Goal: Task Accomplishment & Management: Manage account settings

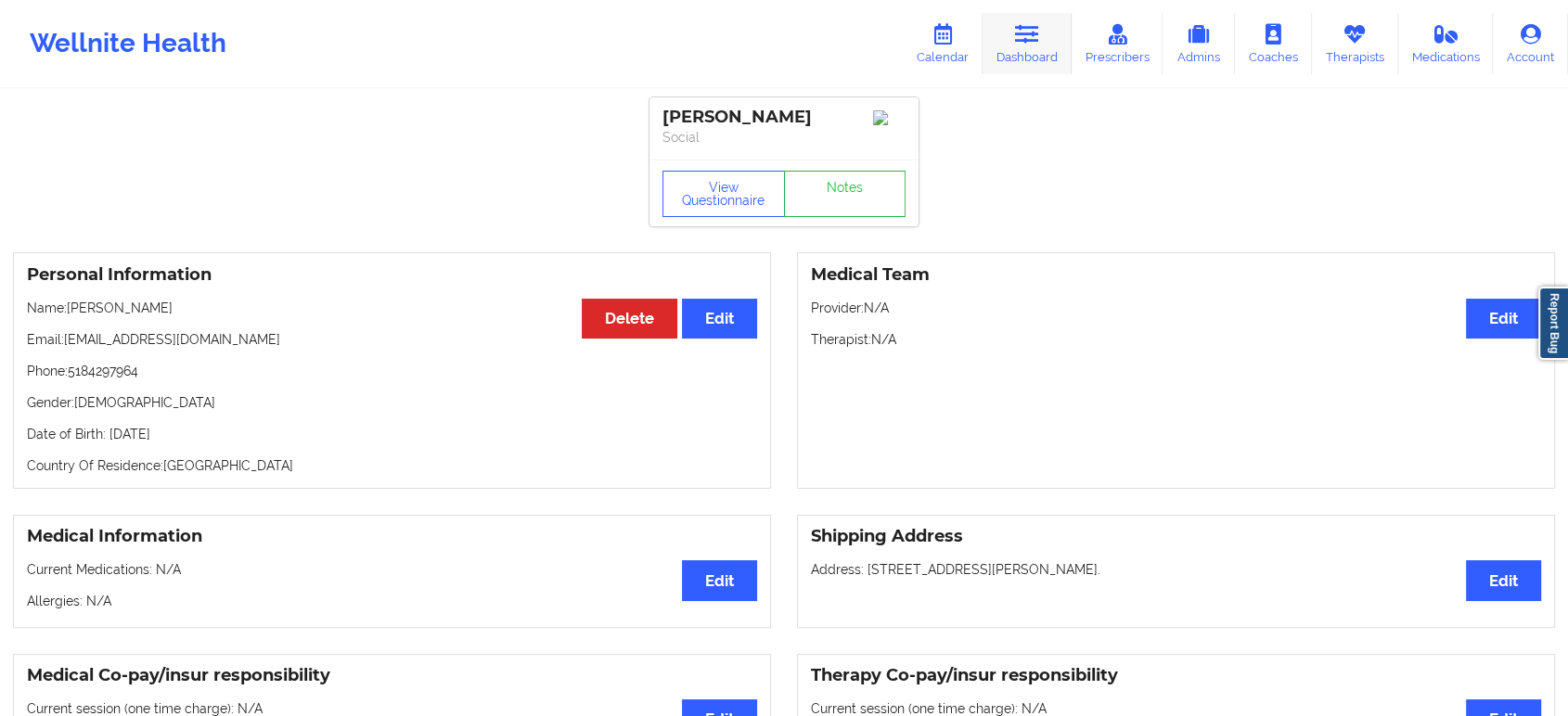
click at [1040, 27] on icon at bounding box center [1027, 34] width 24 height 20
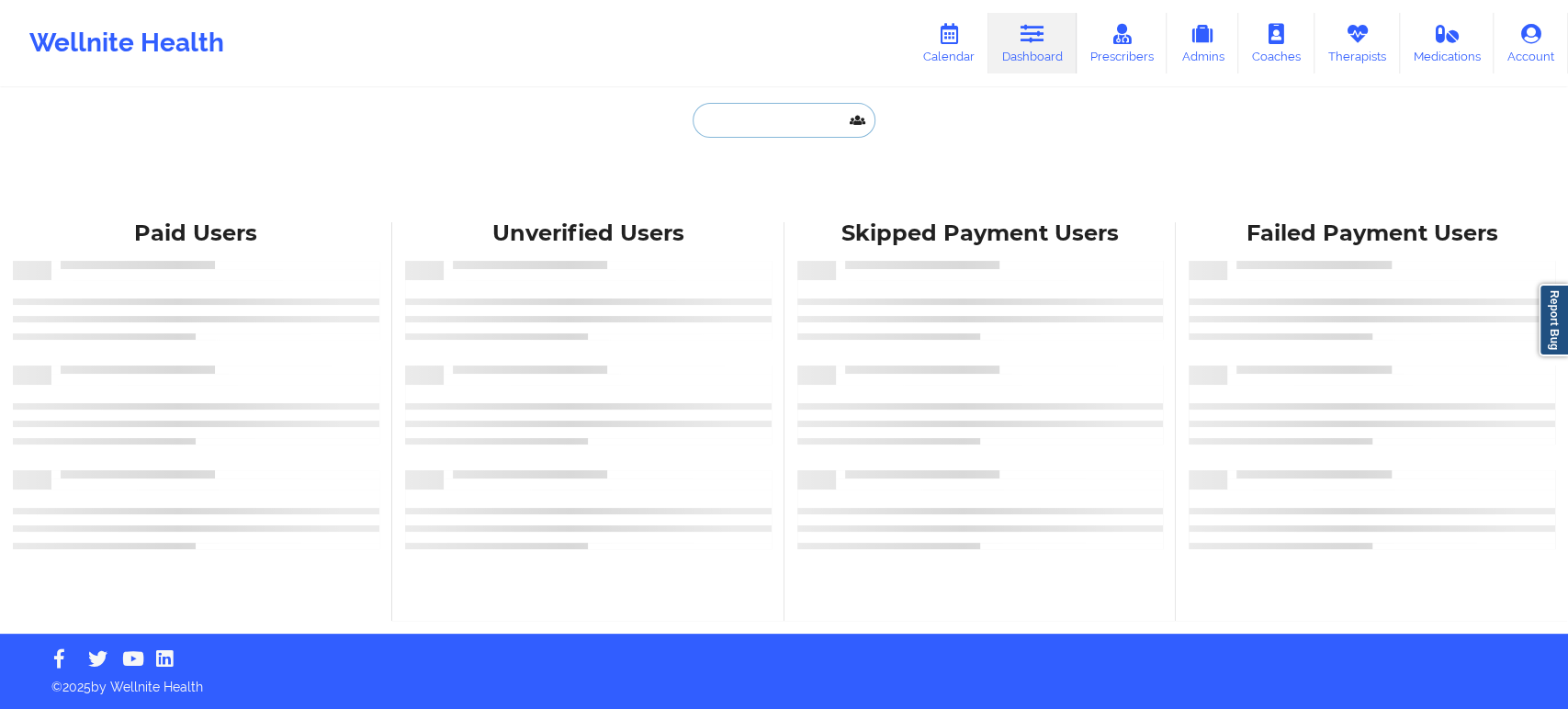
click at [787, 116] on input "text" at bounding box center [784, 120] width 182 height 34
paste input "cesleyguinn@yahoo.com"
type input "cesleyguinn@yahoo.com"
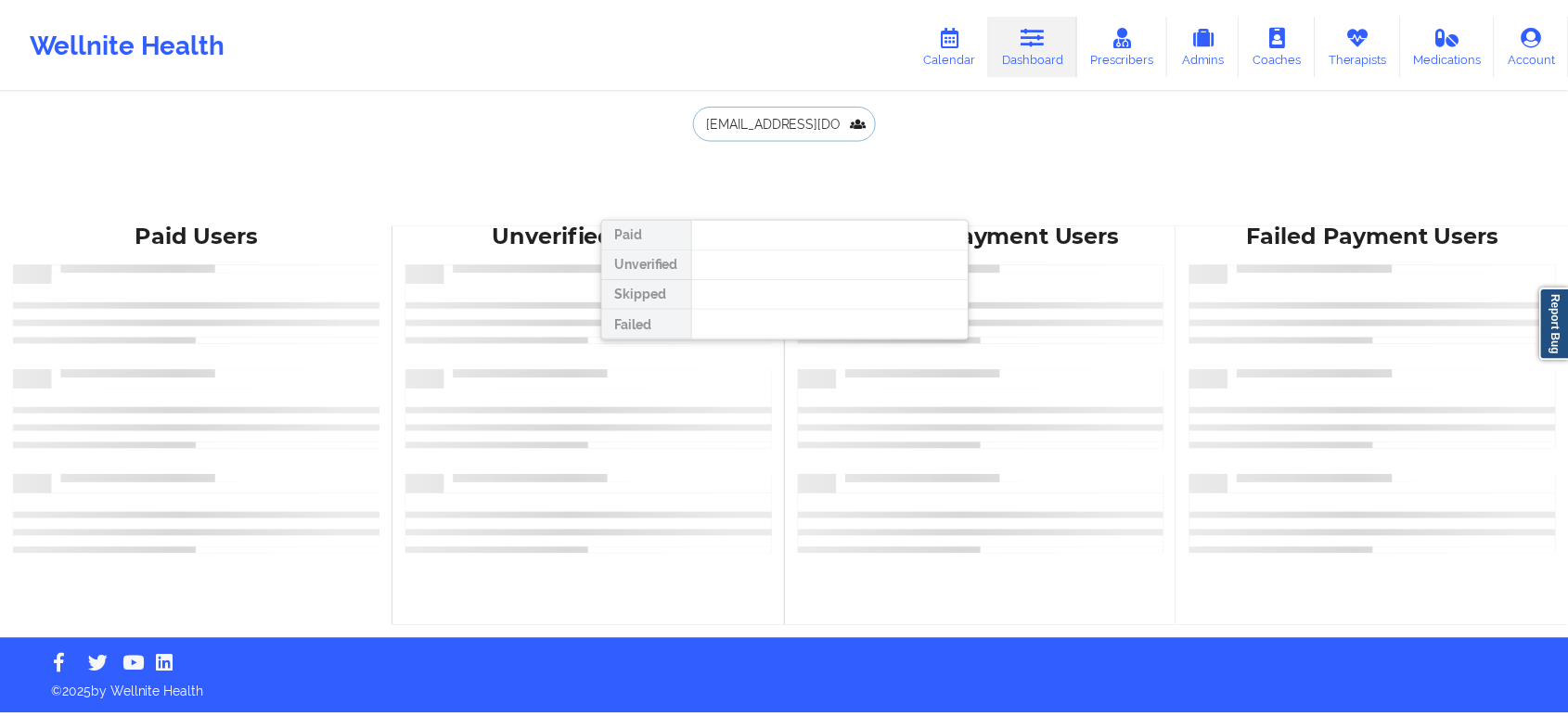
scroll to position [0, 4]
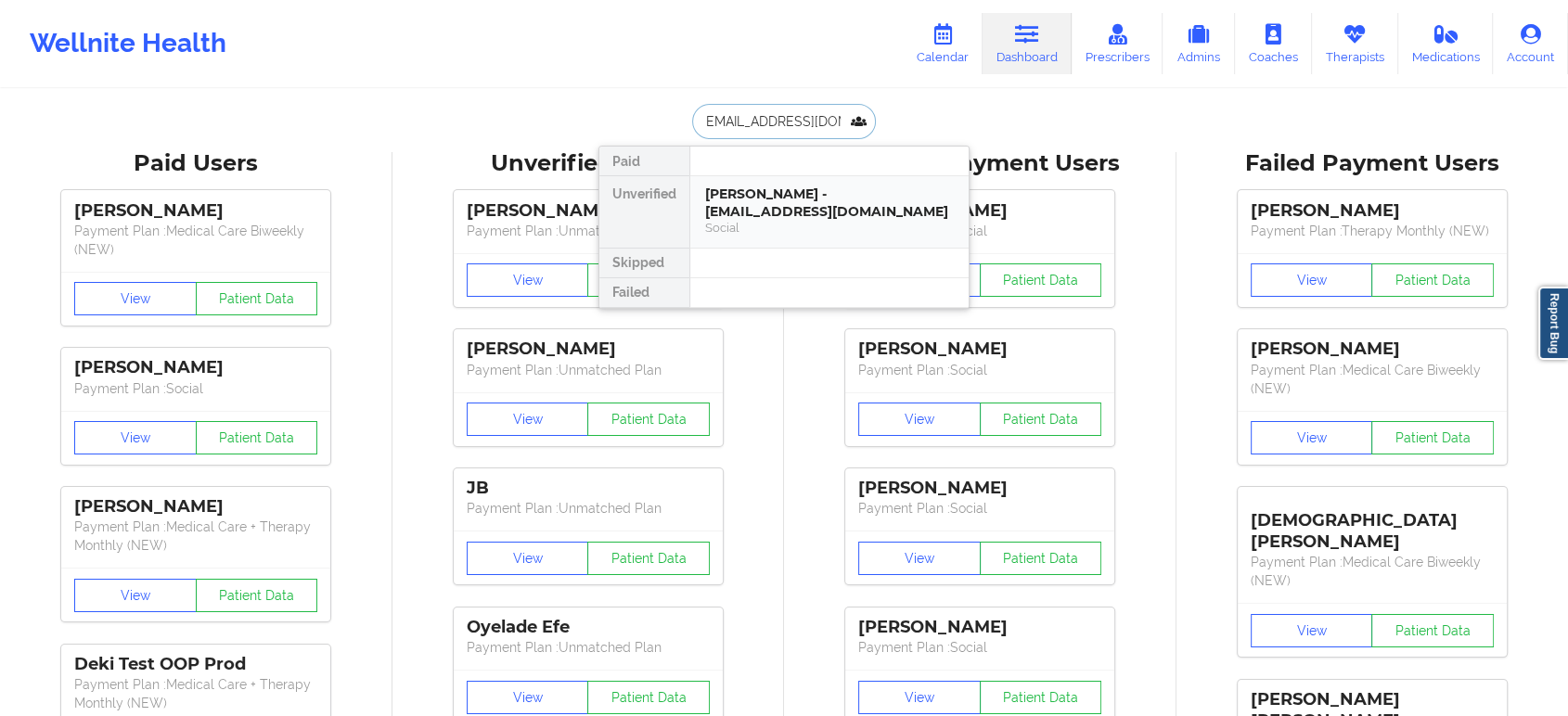
click at [815, 198] on div "Cesley Guinn - cesleyguinn@yahoo.com" at bounding box center [829, 202] width 249 height 34
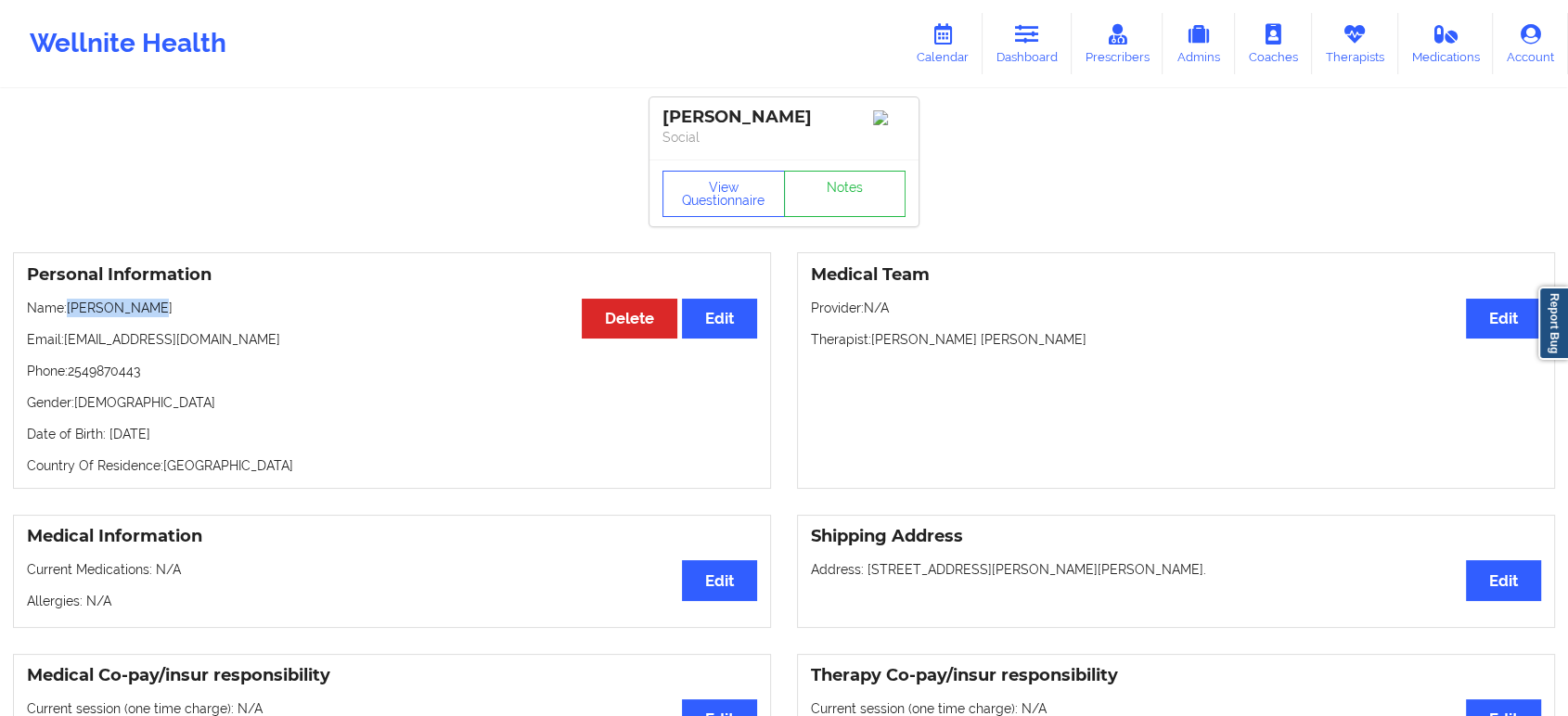
drag, startPoint x: 179, startPoint y: 302, endPoint x: 72, endPoint y: 312, distance: 107.5
click at [72, 312] on div "Personal Information Edit Delete Name: Cesley Guinn Email: cesleyguinn@yahoo.co…" at bounding box center [391, 371] width 758 height 236
copy p "Cesley Guinn"
click at [1039, 50] on link "Dashboard" at bounding box center [1027, 43] width 89 height 61
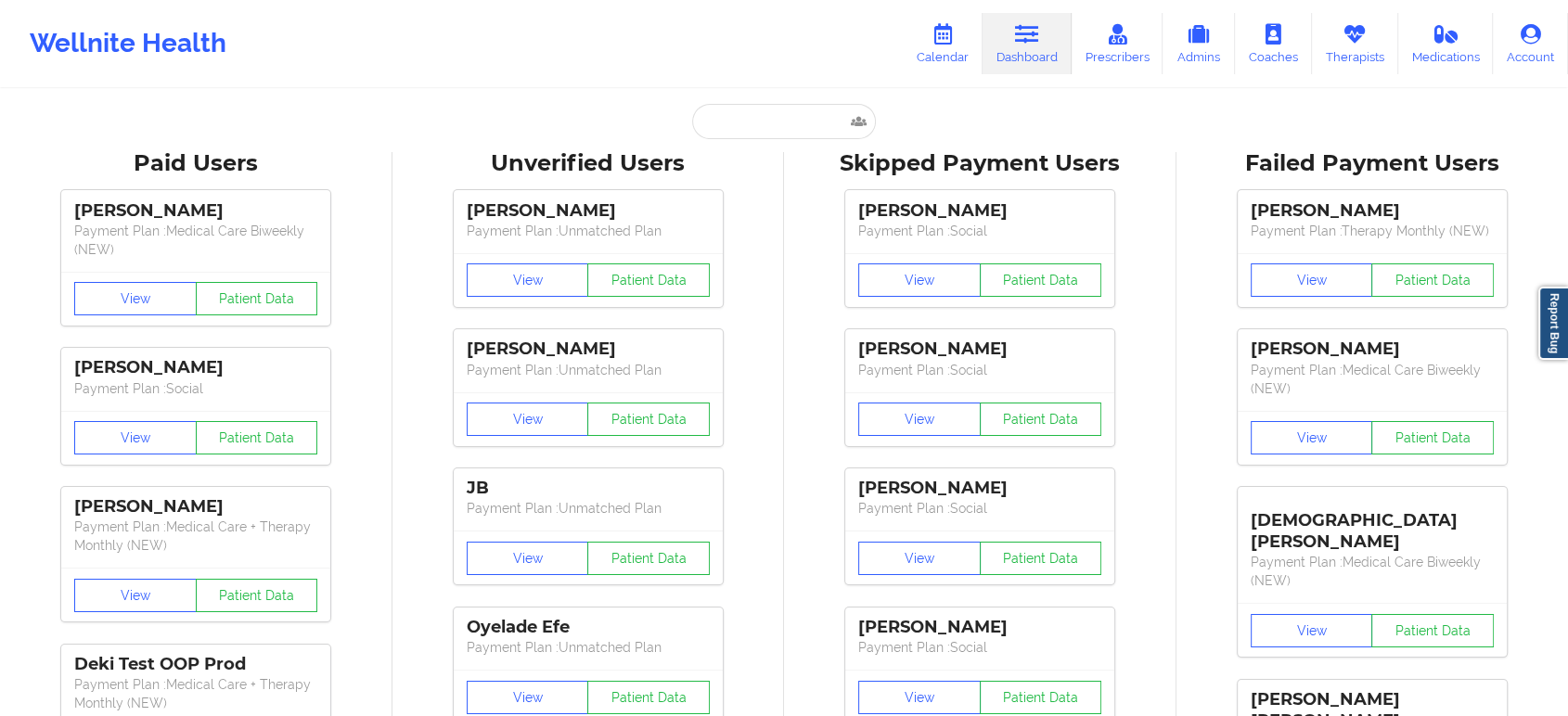
click at [790, 128] on input "text" at bounding box center [784, 121] width 184 height 35
paste input "ybrinson83@gmail.com"
type input "ybrinson83@gmail.com"
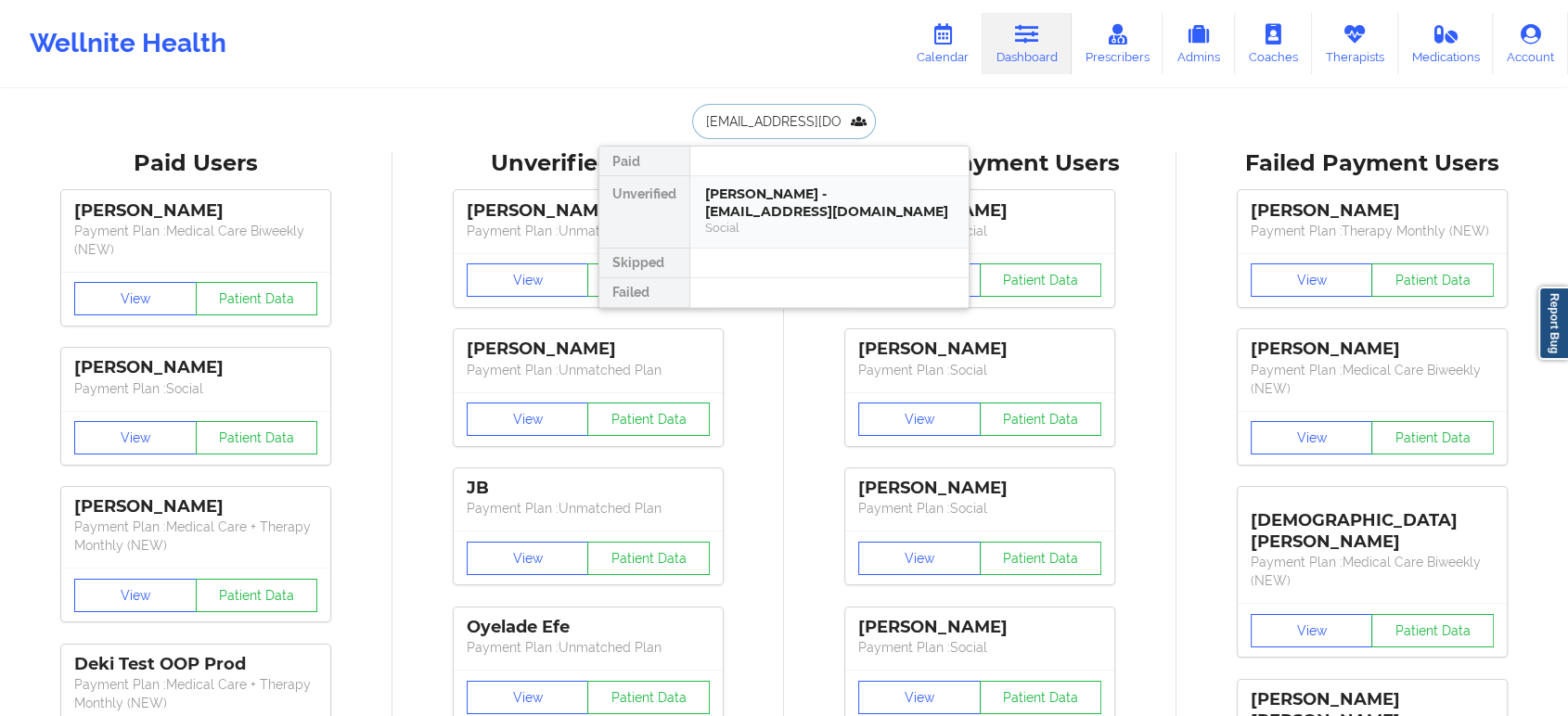
click at [790, 217] on div "YAKITA BRINSON - ybrinson83@gmail.com" at bounding box center [829, 202] width 249 height 34
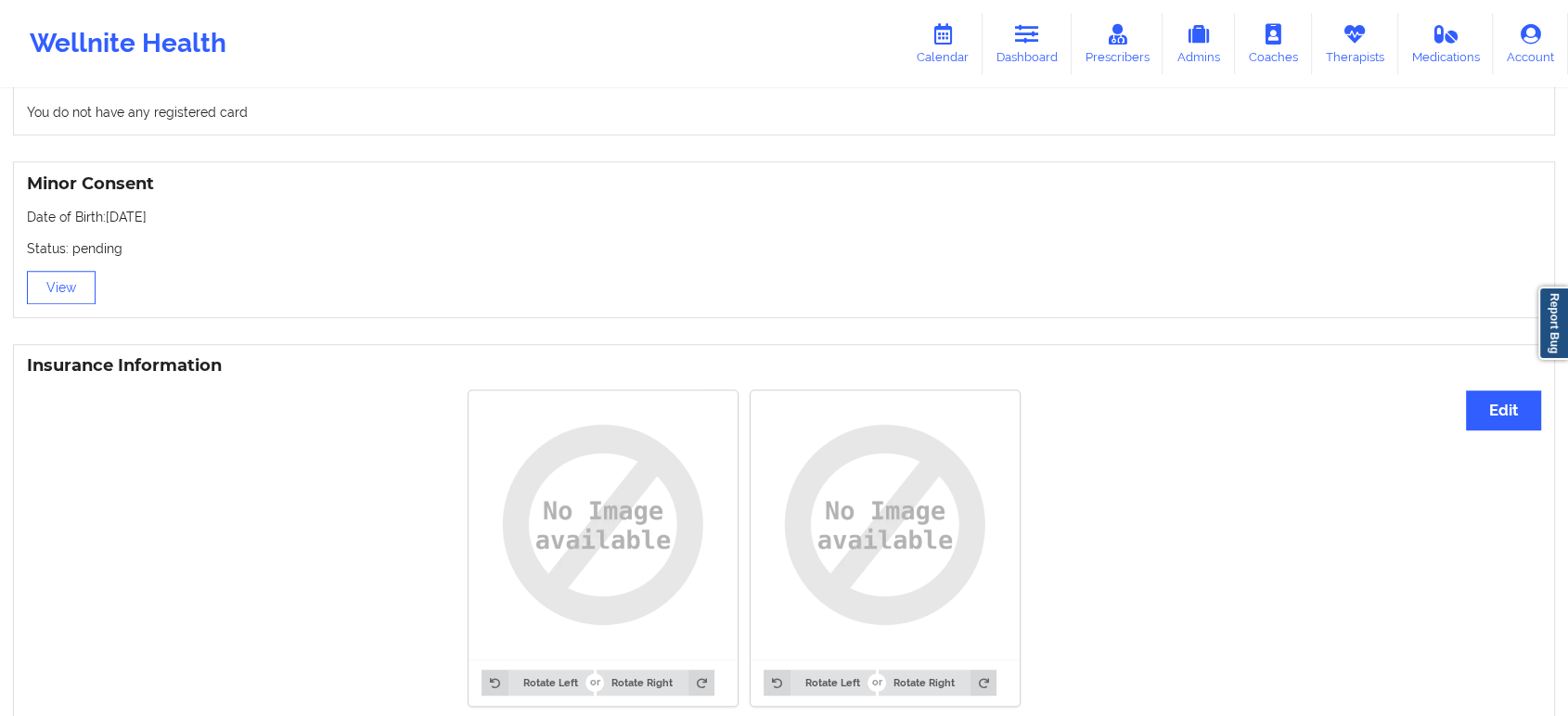
scroll to position [1199, 0]
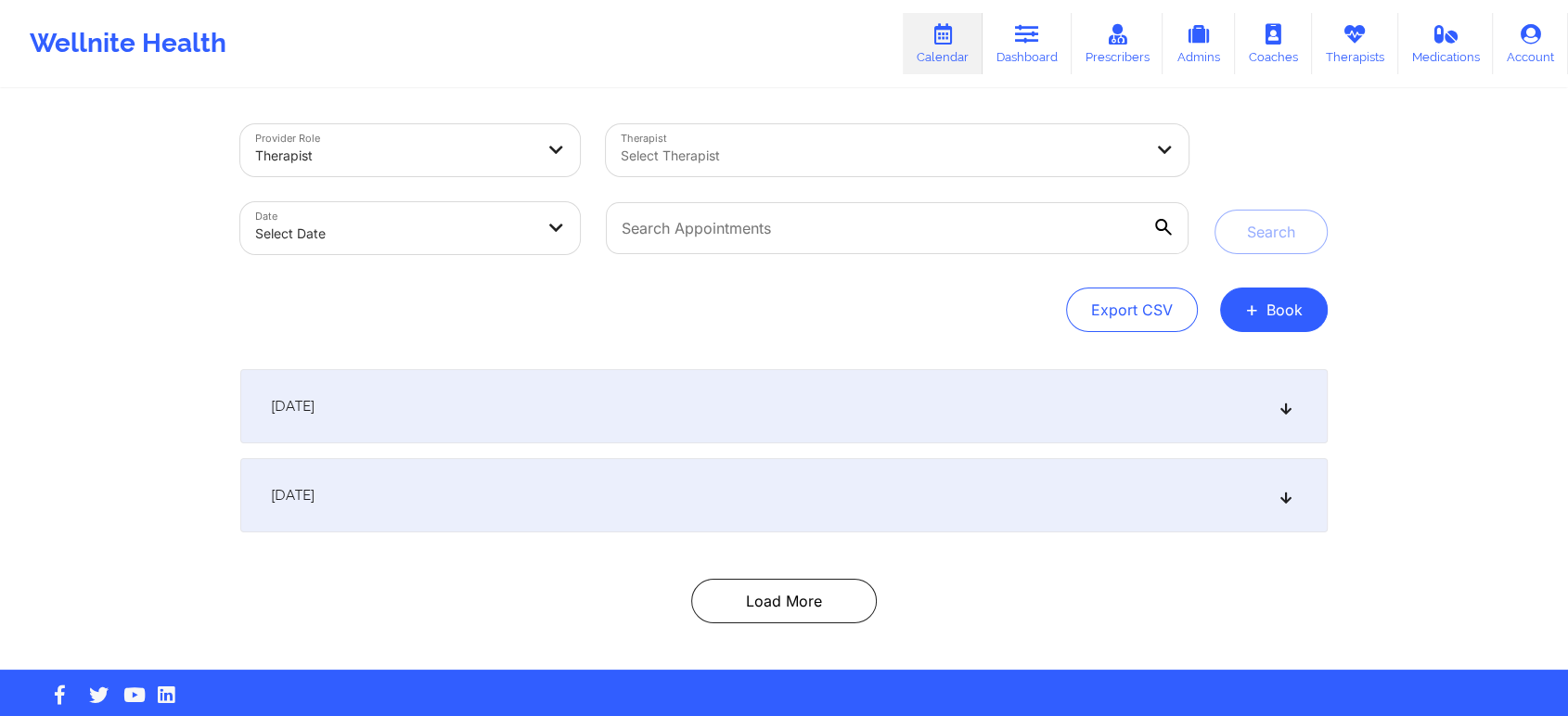
click at [846, 156] on div at bounding box center [882, 156] width 523 height 22
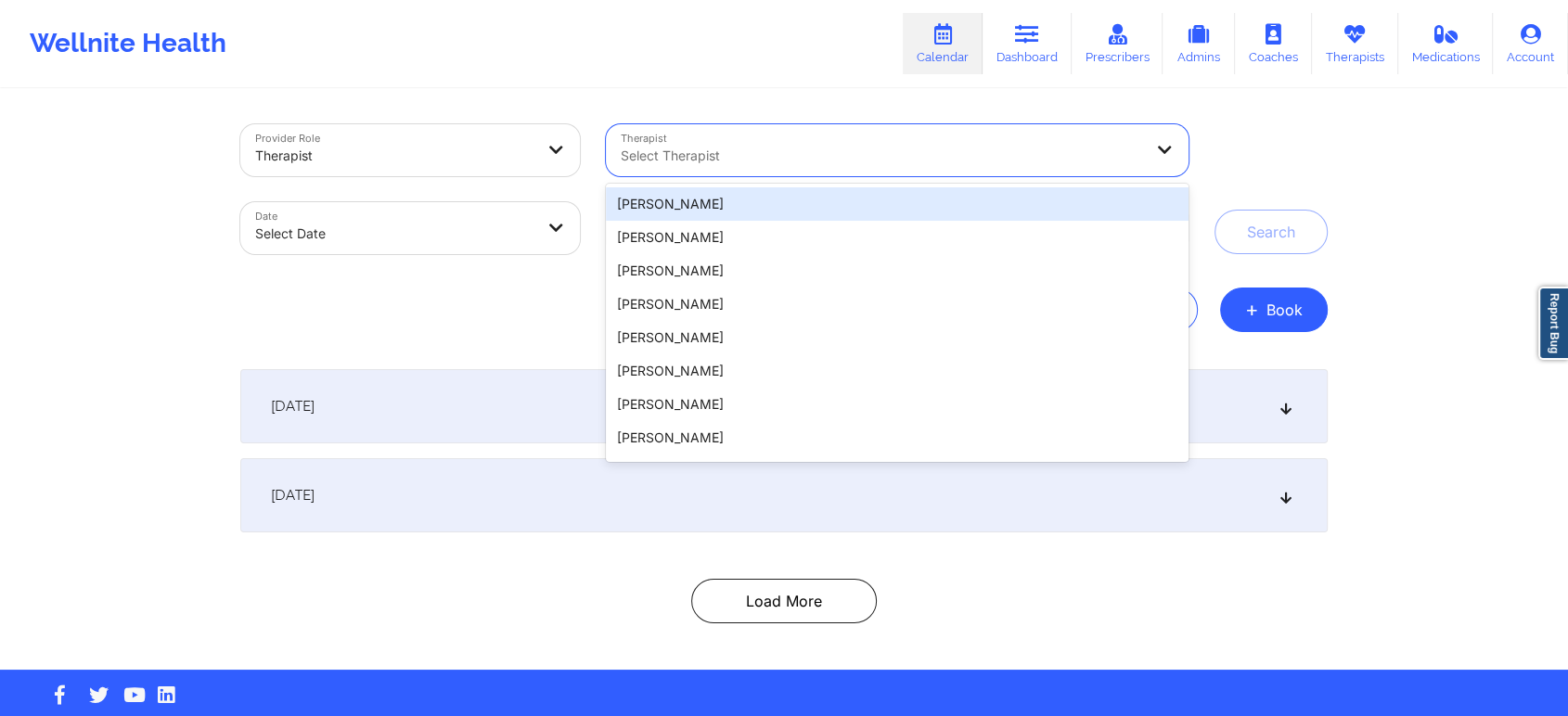
paste input "Michael Cotayo"
type input "Michael Cotayo"
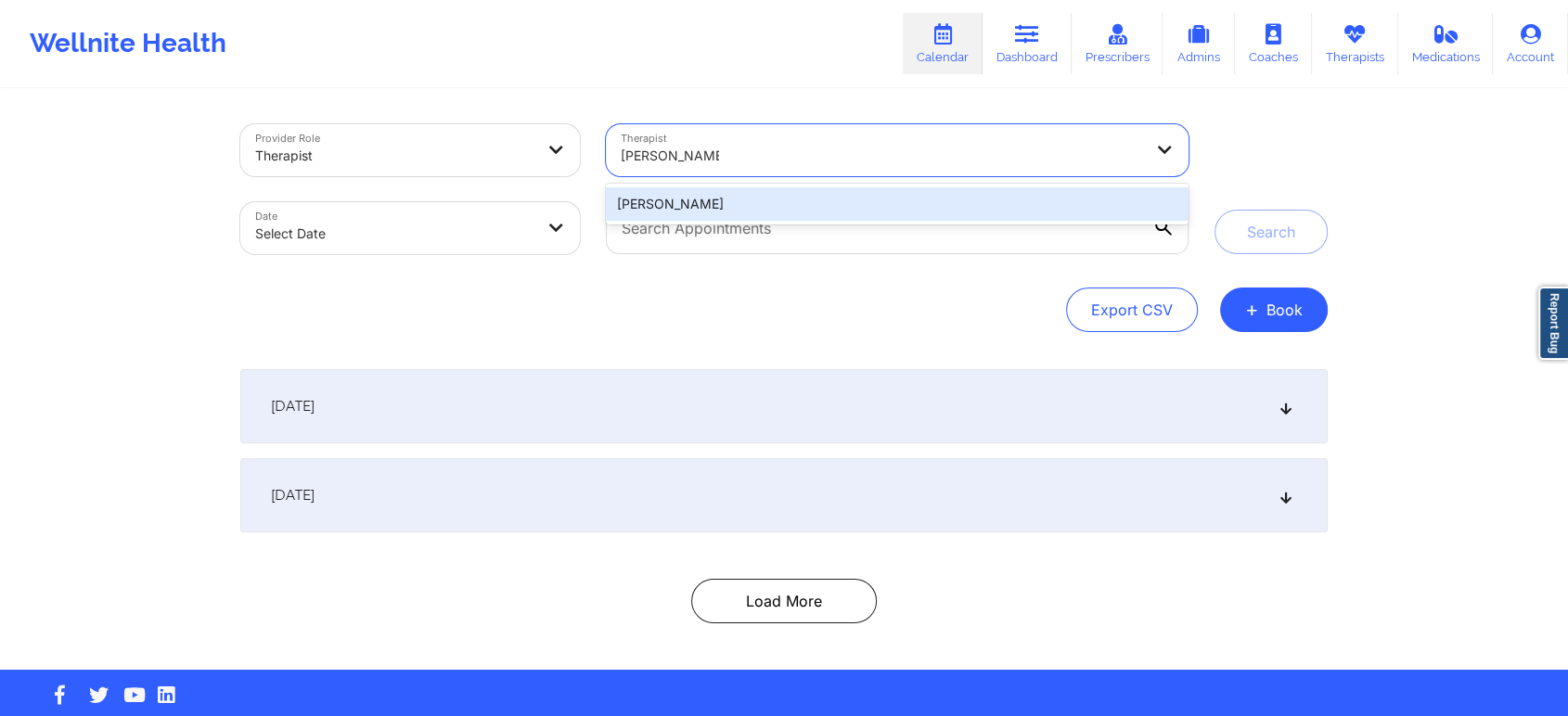
click at [812, 200] on div "Michael Cotayo" at bounding box center [897, 204] width 583 height 34
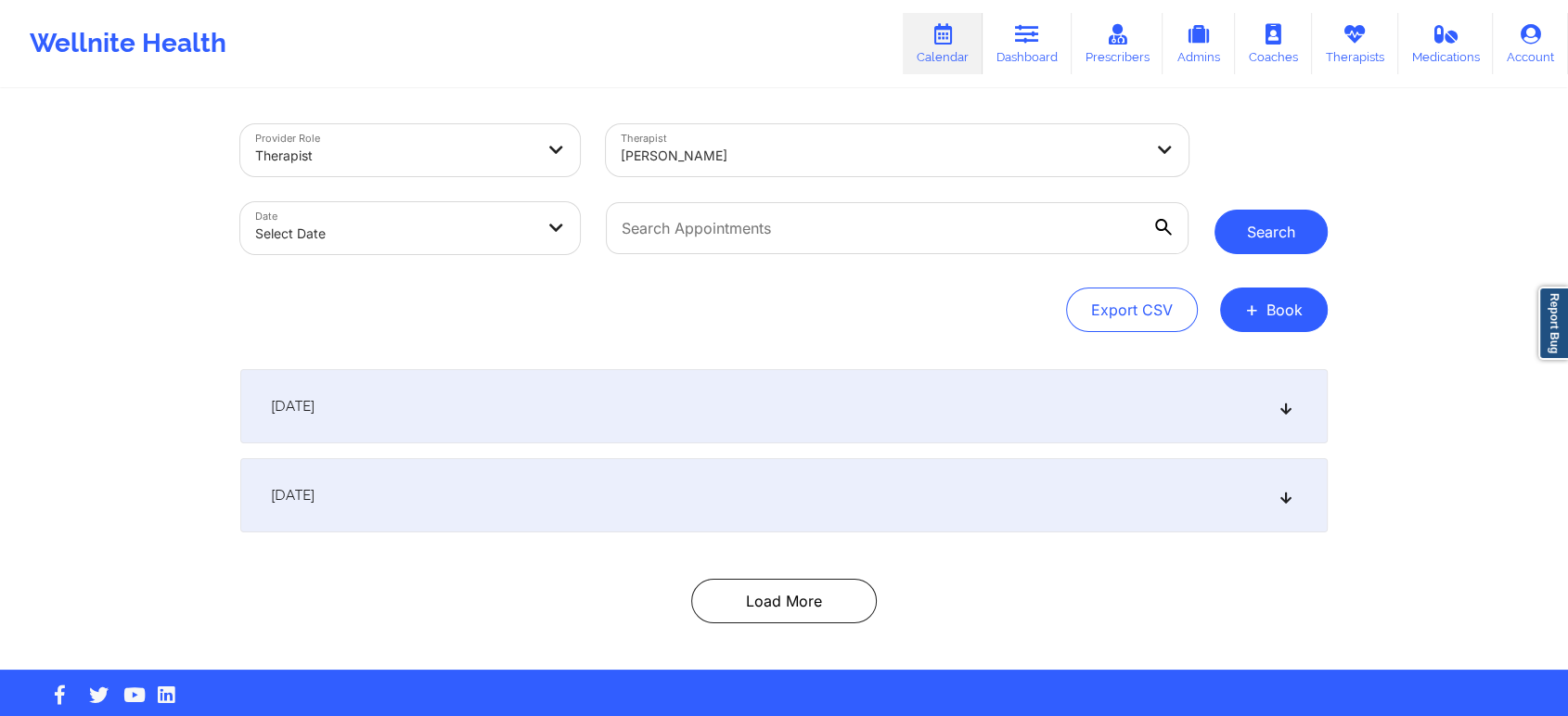
click at [1258, 218] on button "Search" at bounding box center [1271, 232] width 113 height 45
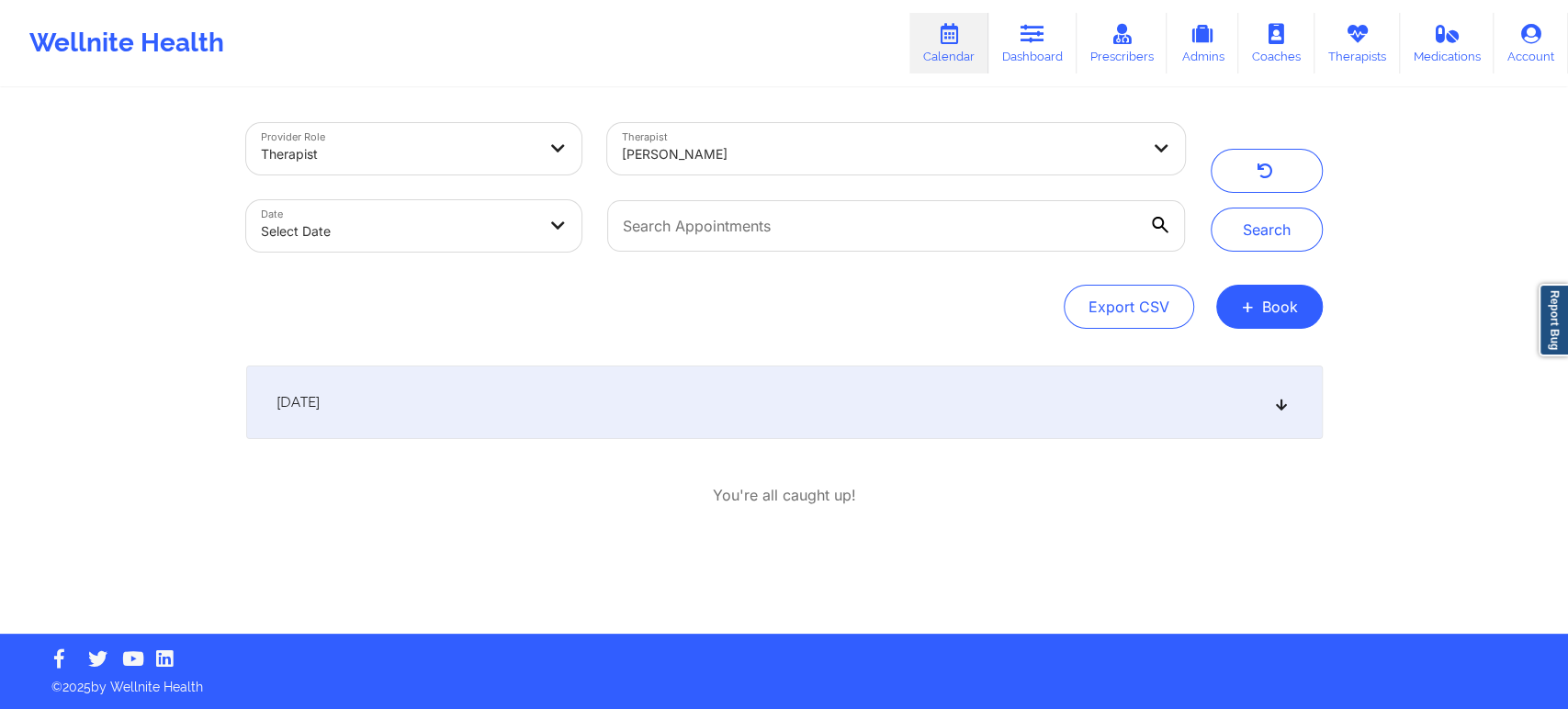
click at [1274, 405] on icon at bounding box center [1281, 401] width 15 height 12
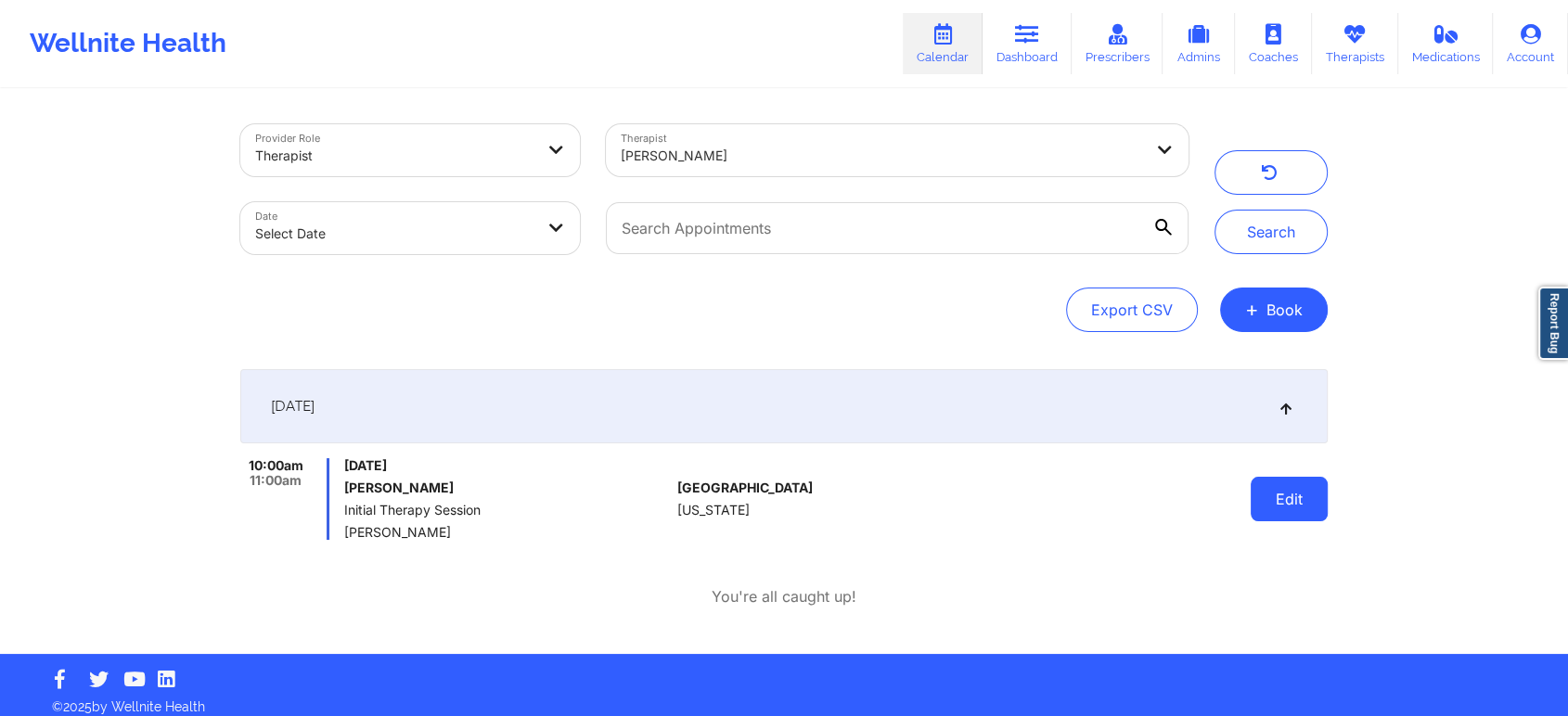
click at [1293, 491] on button "Edit" at bounding box center [1289, 499] width 77 height 45
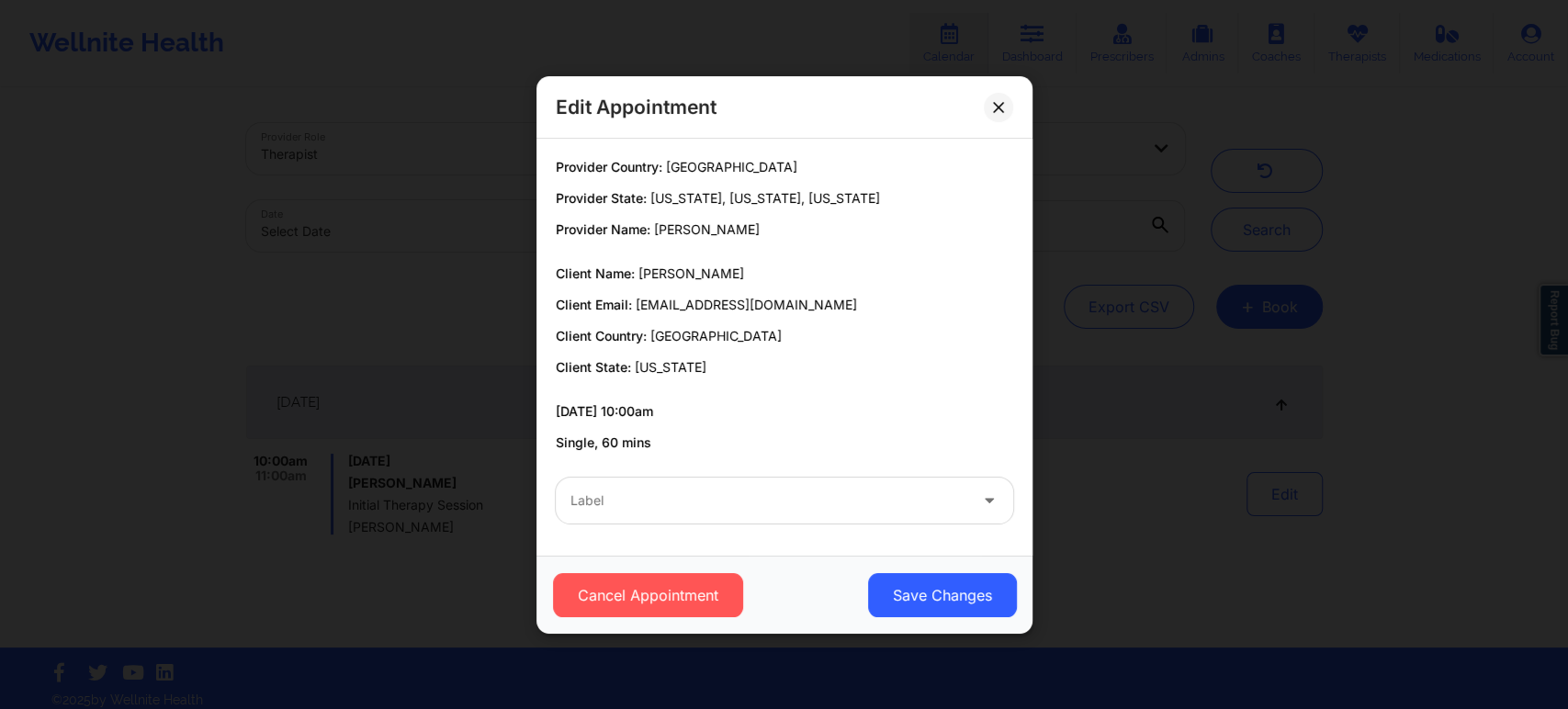
click at [911, 510] on div at bounding box center [769, 500] width 397 height 22
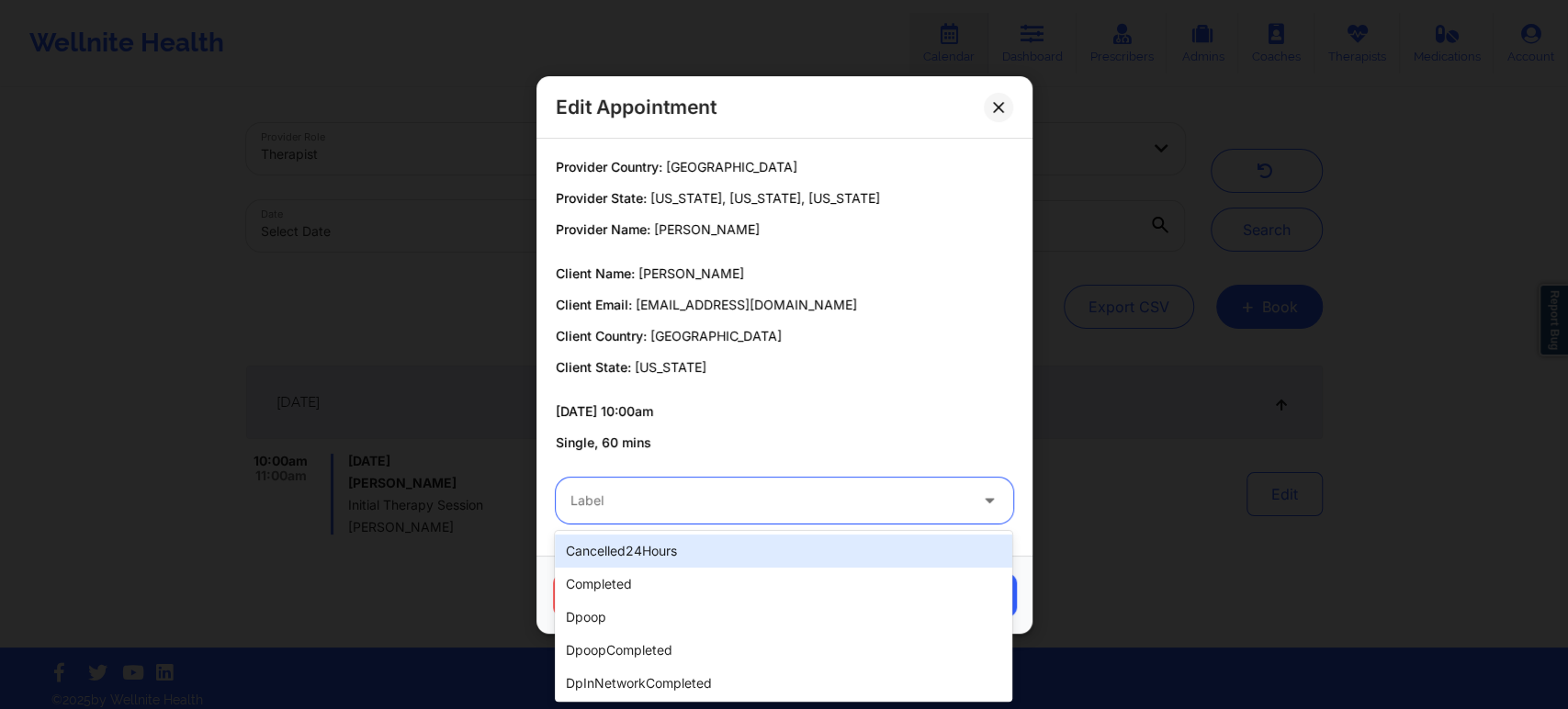
click at [822, 552] on div "cancelled24Hours" at bounding box center [783, 551] width 457 height 34
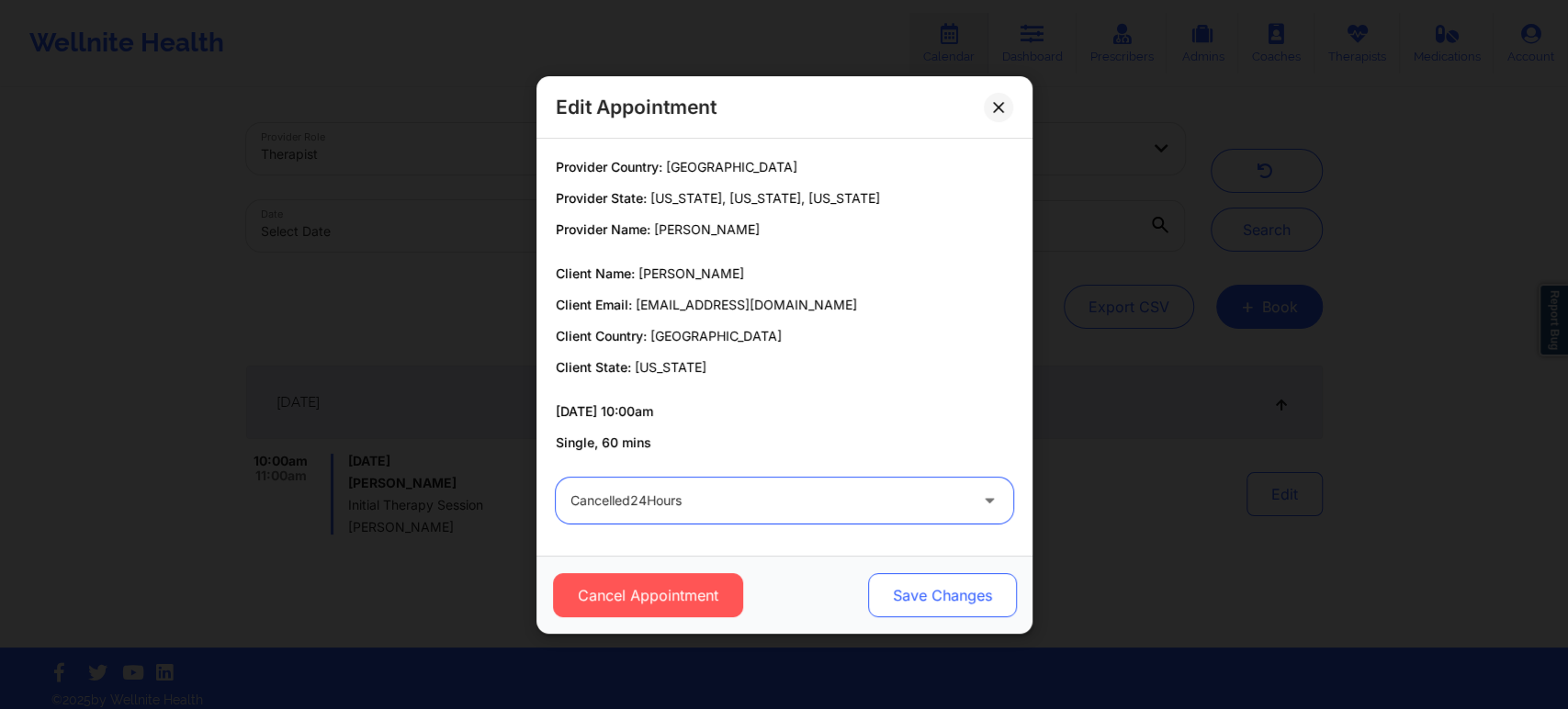
click at [935, 590] on button "Save Changes" at bounding box center [941, 595] width 149 height 44
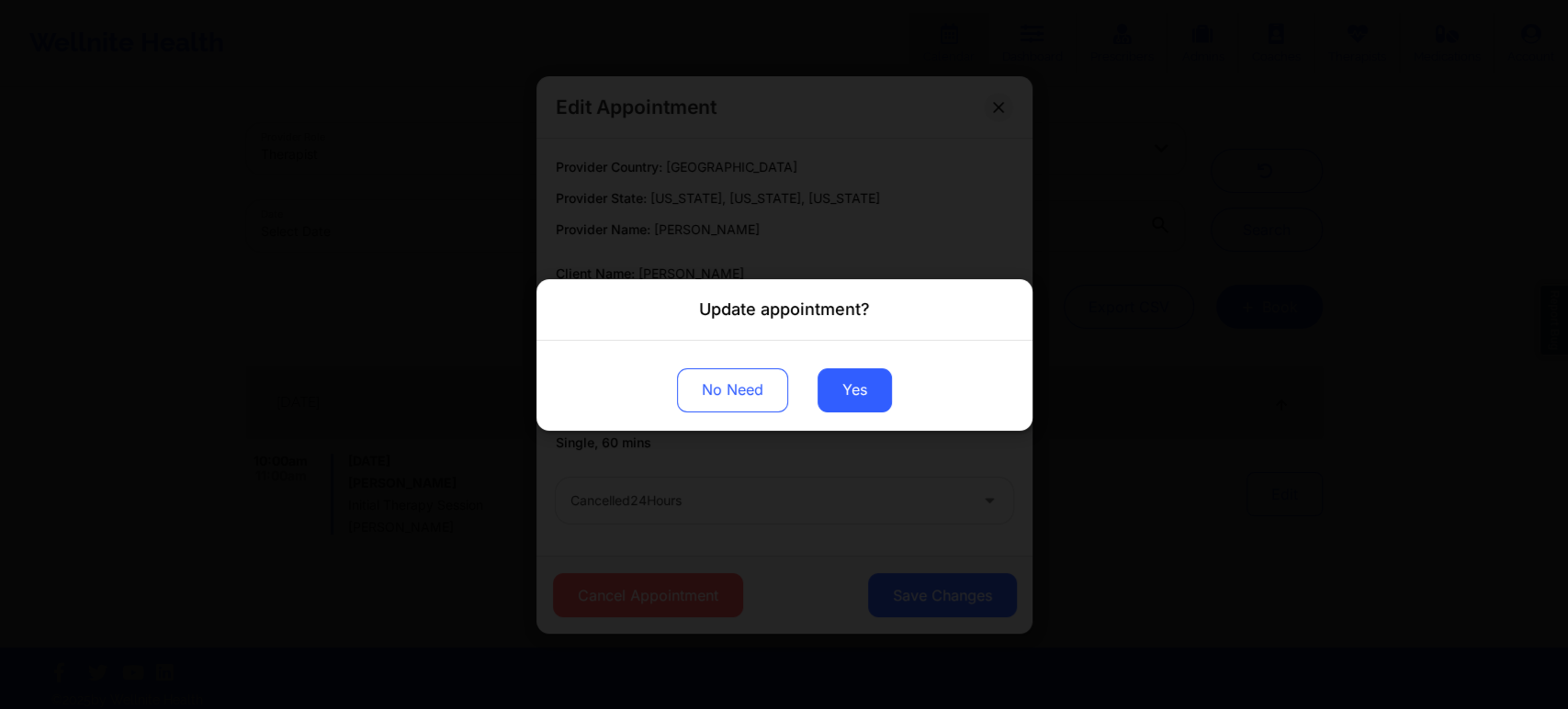
click at [856, 366] on div "No Need Yes" at bounding box center [785, 385] width 496 height 90
click at [857, 389] on button "Yes" at bounding box center [855, 389] width 75 height 44
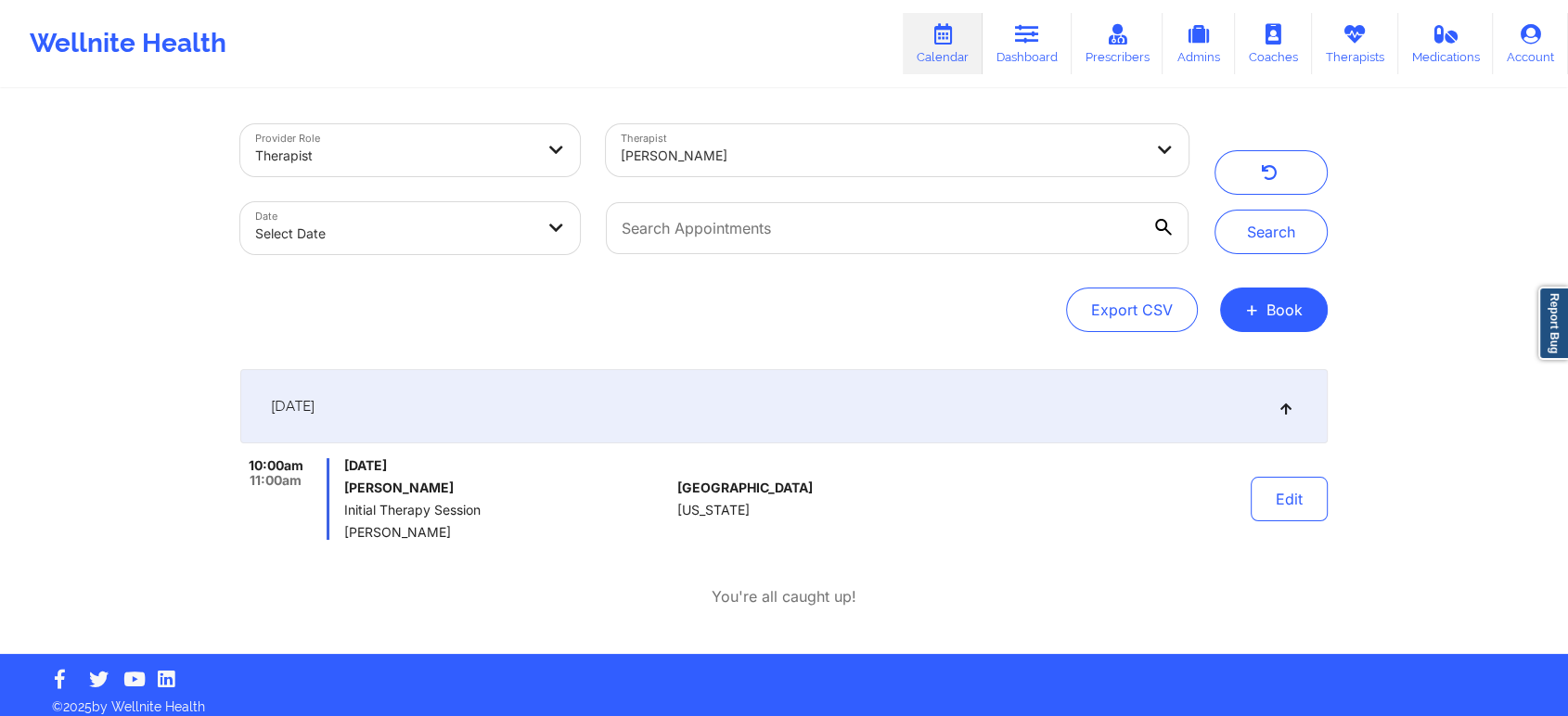
click at [868, 331] on div "Export CSV + Book" at bounding box center [783, 310] width 1087 height 45
click at [1252, 225] on button "Search" at bounding box center [1271, 232] width 113 height 45
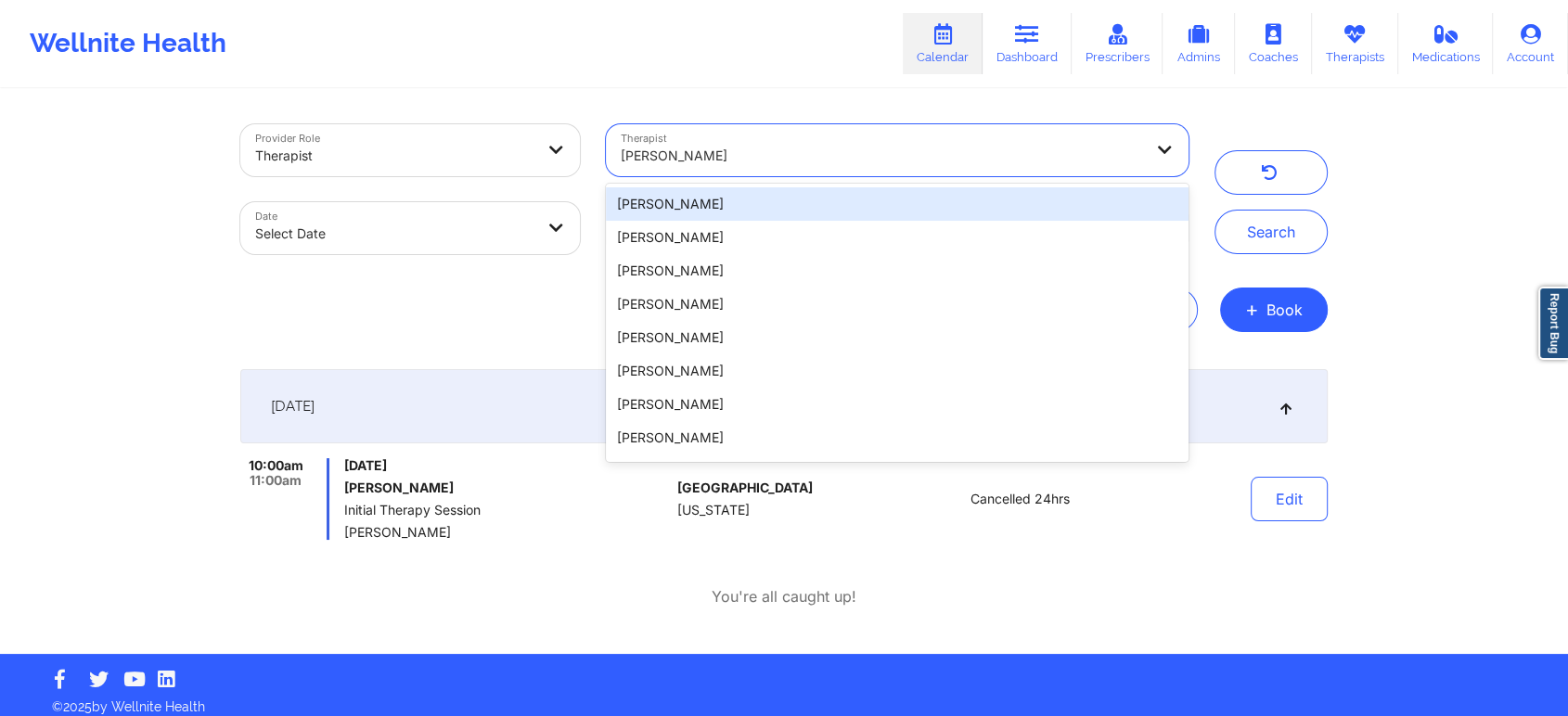
click at [856, 142] on div "Michael Cotayo" at bounding box center [882, 156] width 523 height 41
paste input "ian Rivera"
type input "ian Rivera"
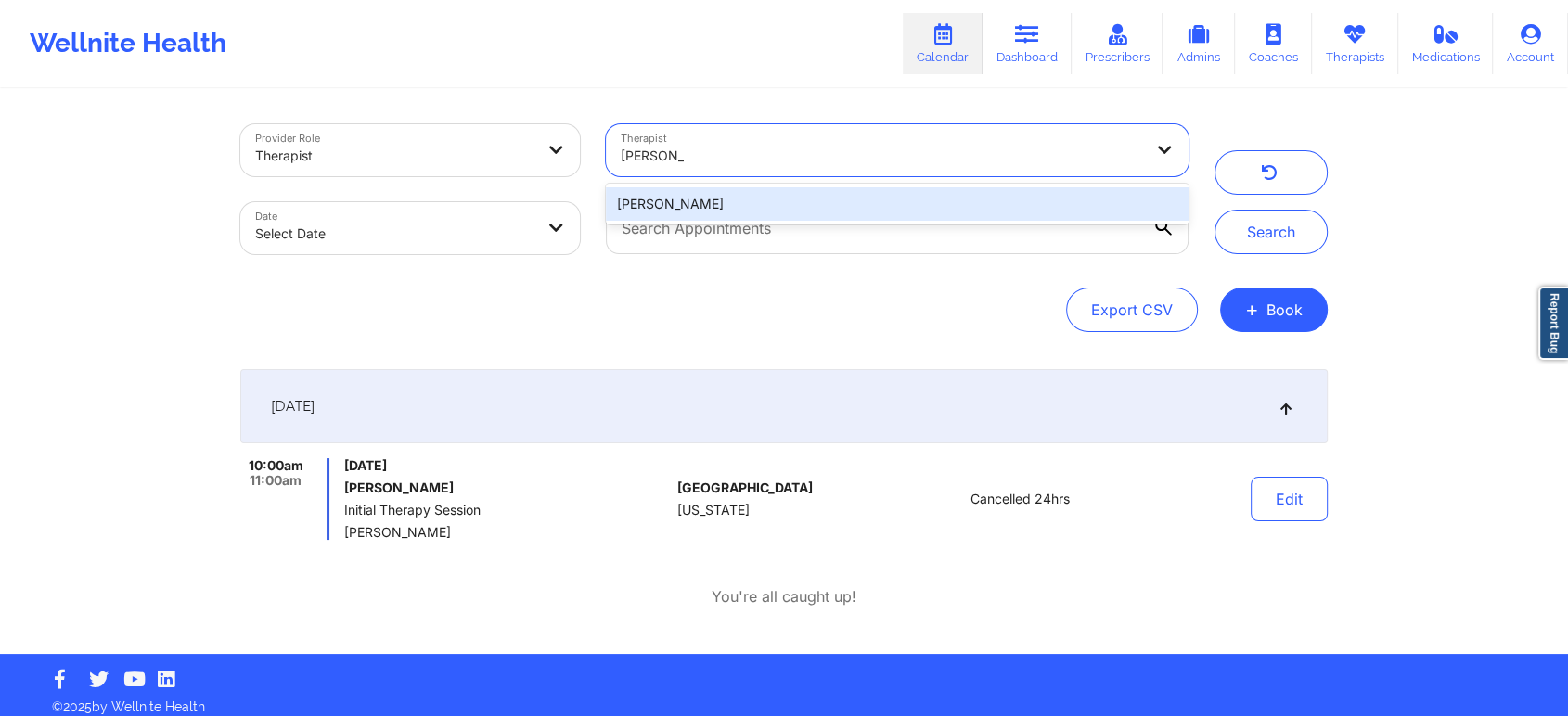
click at [882, 197] on div "ian Rivera" at bounding box center [897, 204] width 583 height 34
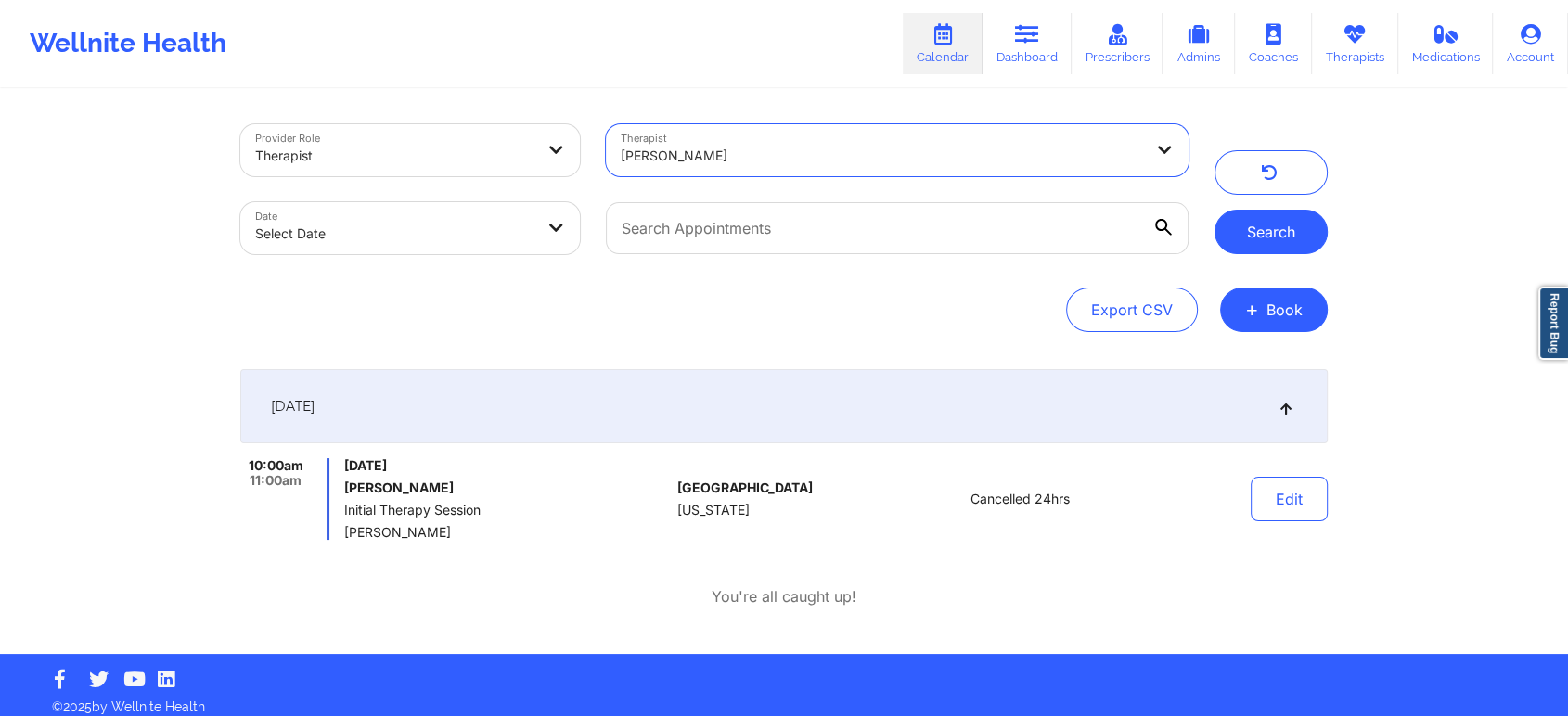
click at [1271, 239] on button "Search" at bounding box center [1271, 232] width 113 height 45
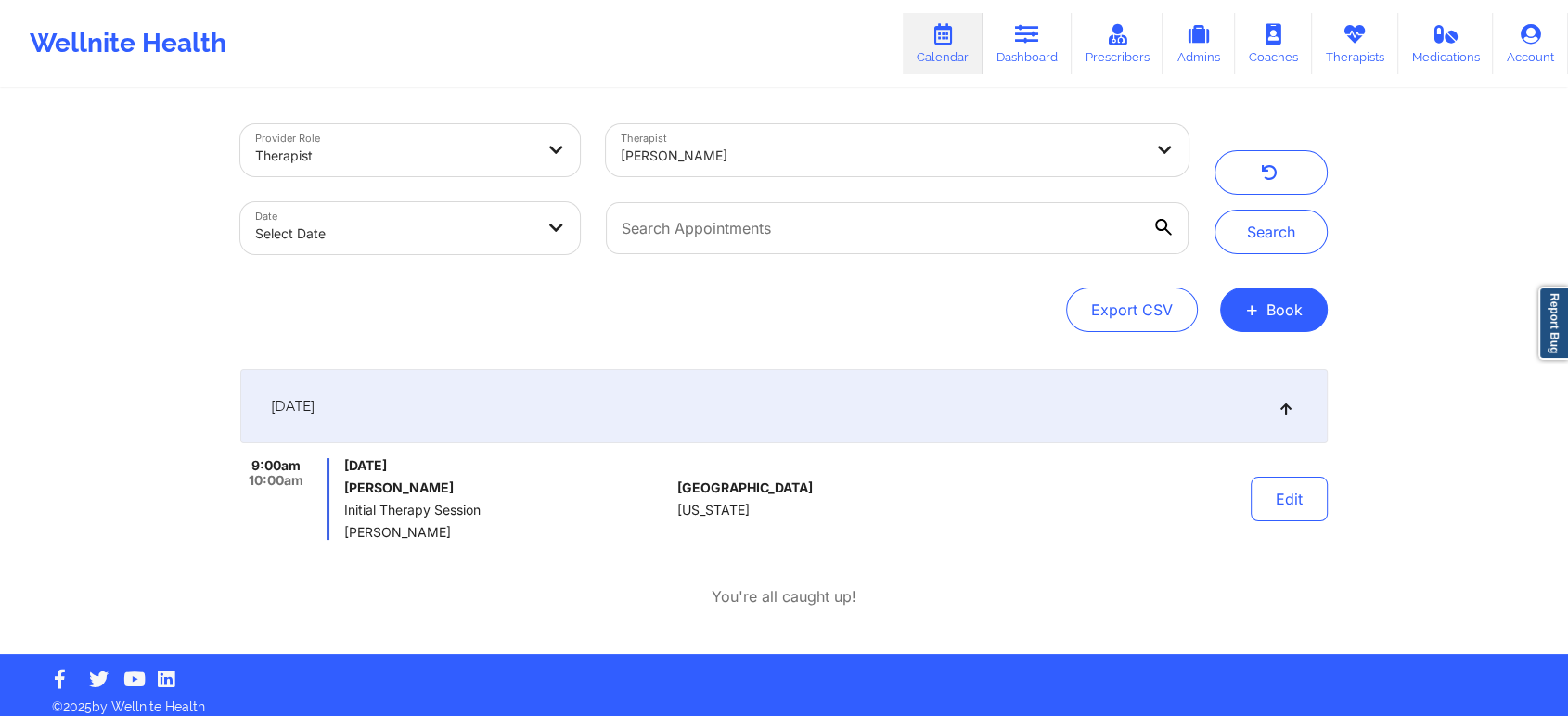
click at [889, 158] on div at bounding box center [882, 156] width 523 height 22
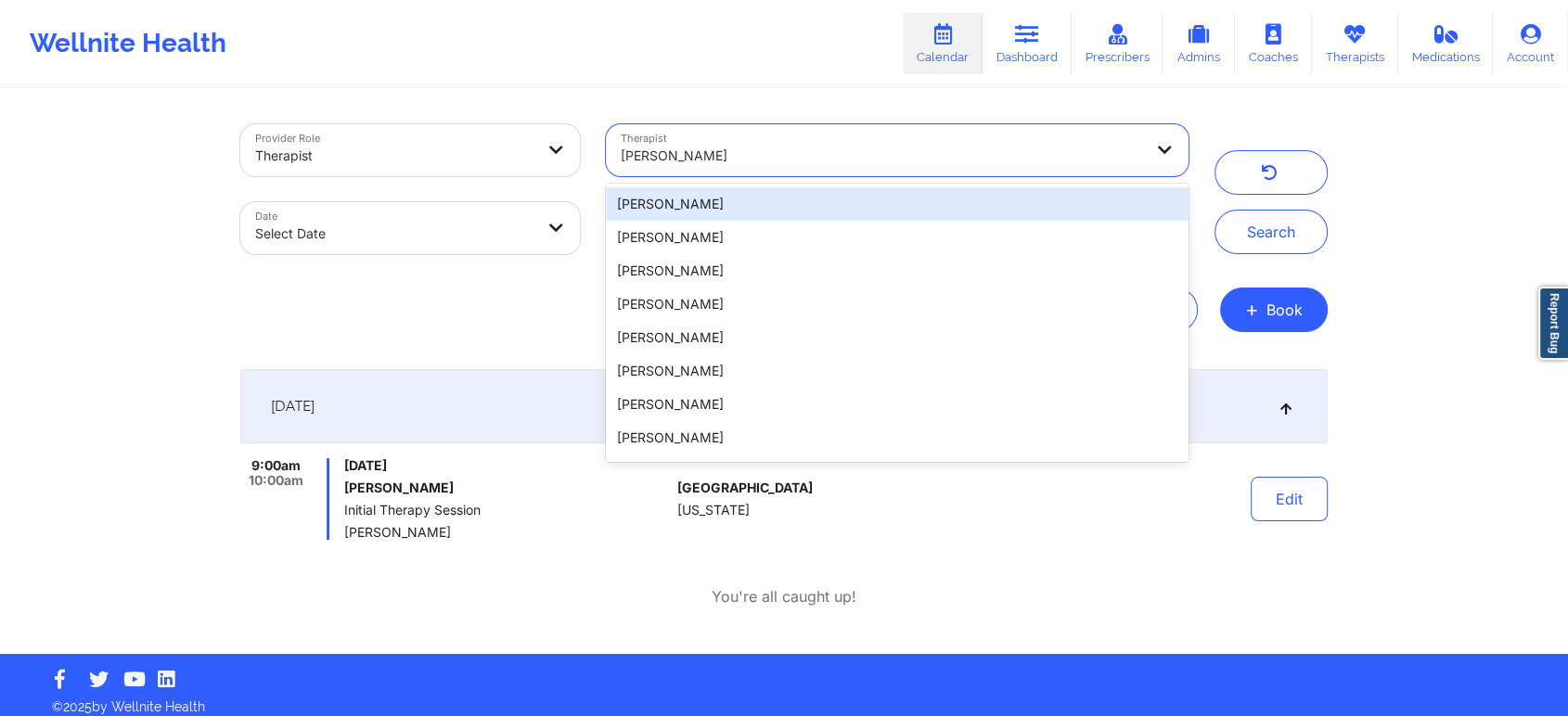
paste input "Kimberly Jones Searcy"
type input "Kimberly Jones Searcy"
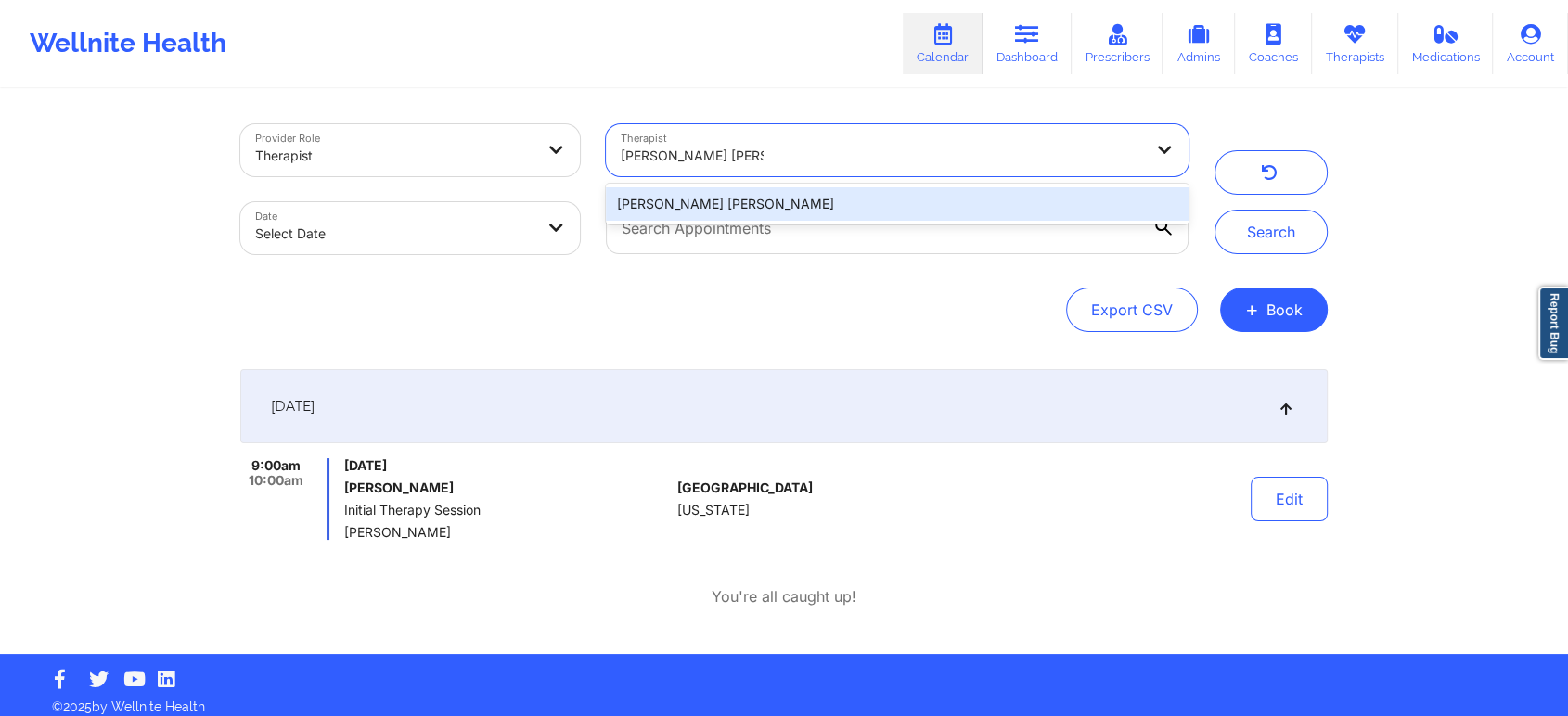
click at [828, 203] on div "Kimberly Jones Searcy" at bounding box center [897, 204] width 583 height 34
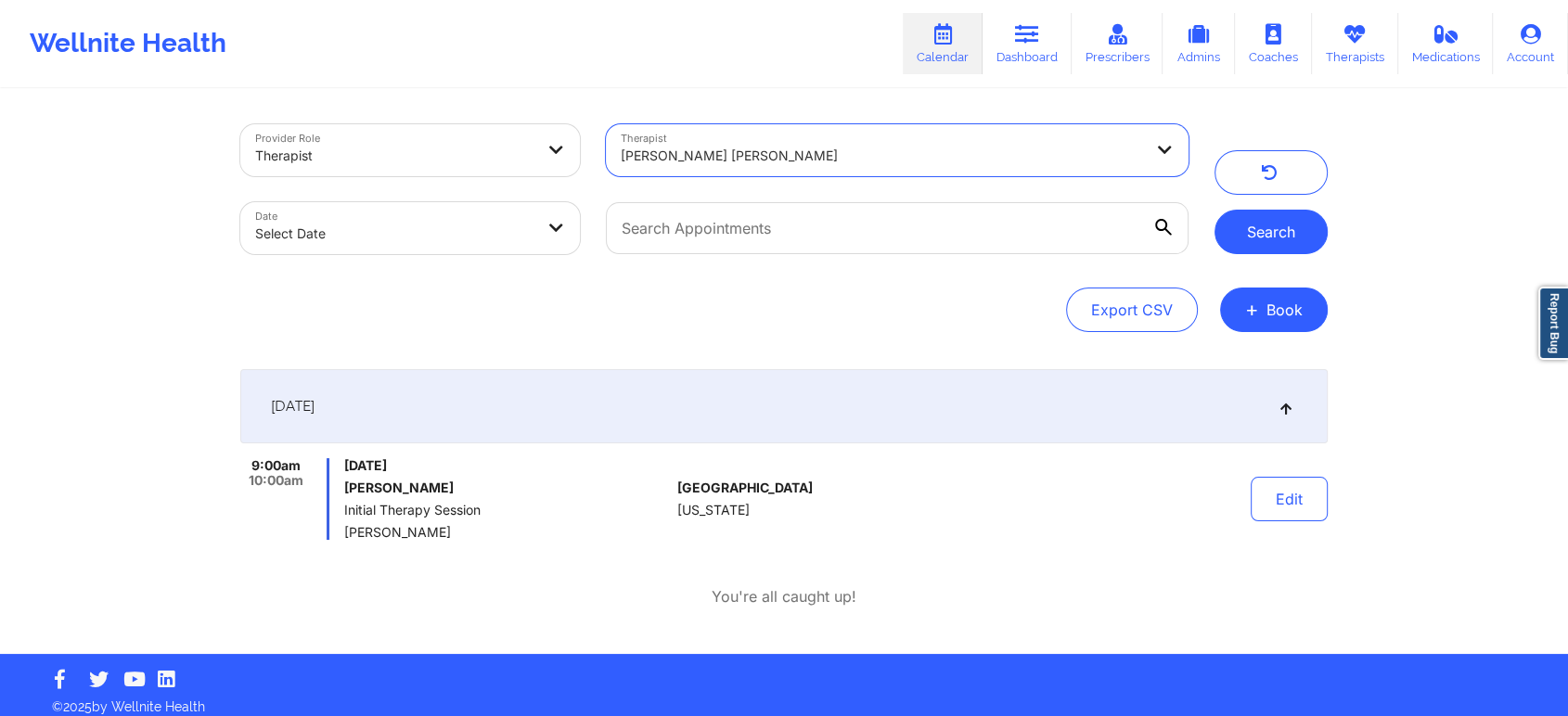
click at [1283, 232] on button "Search" at bounding box center [1271, 232] width 113 height 45
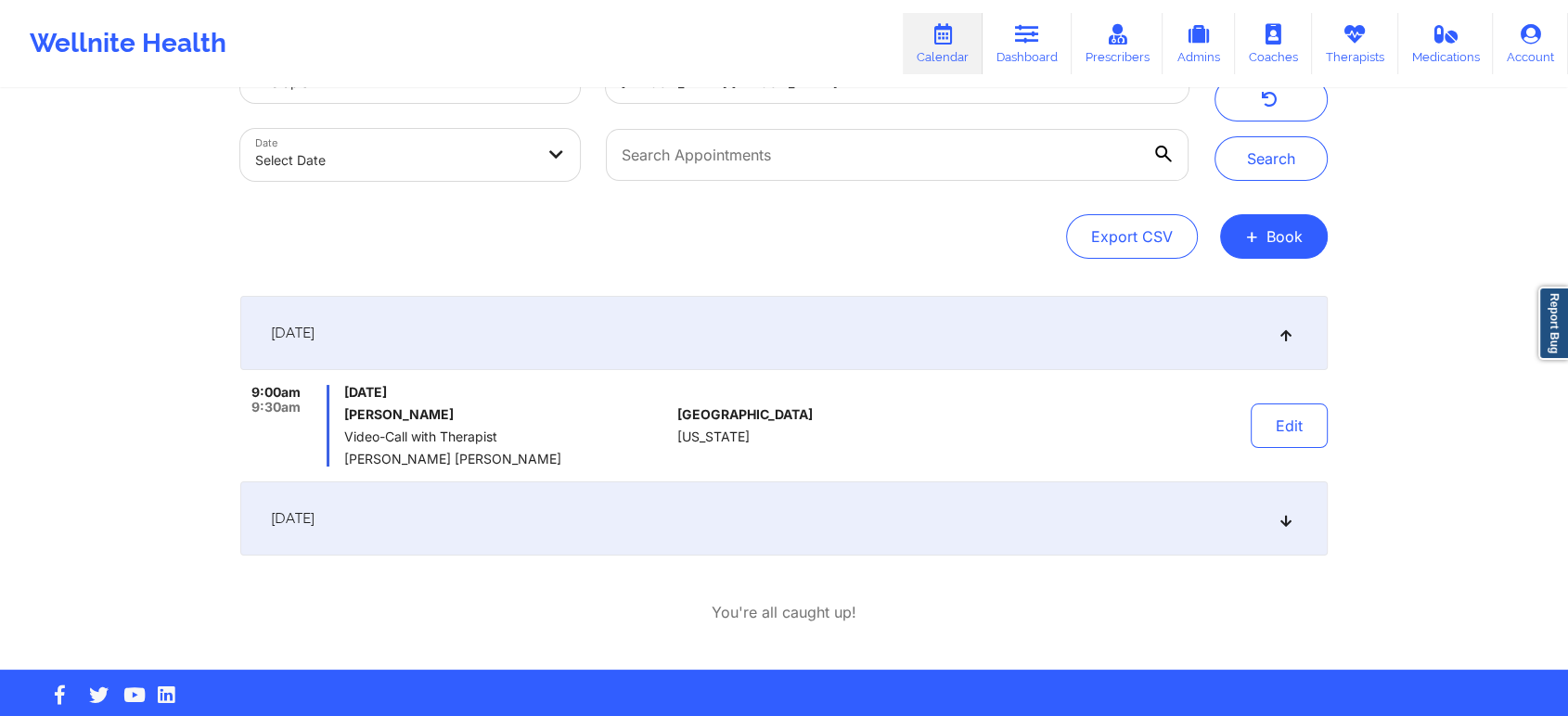
scroll to position [102, 0]
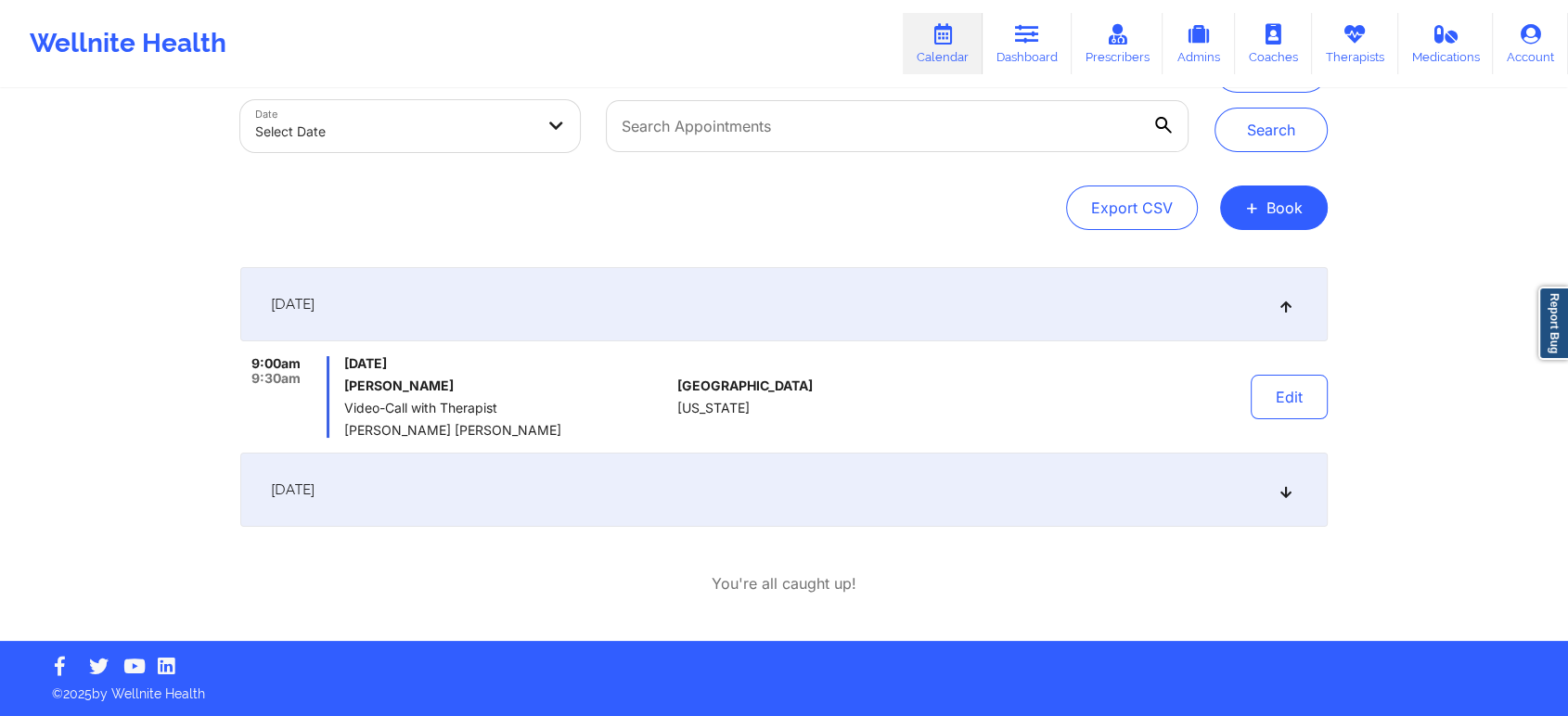
click at [1290, 492] on icon at bounding box center [1286, 489] width 15 height 13
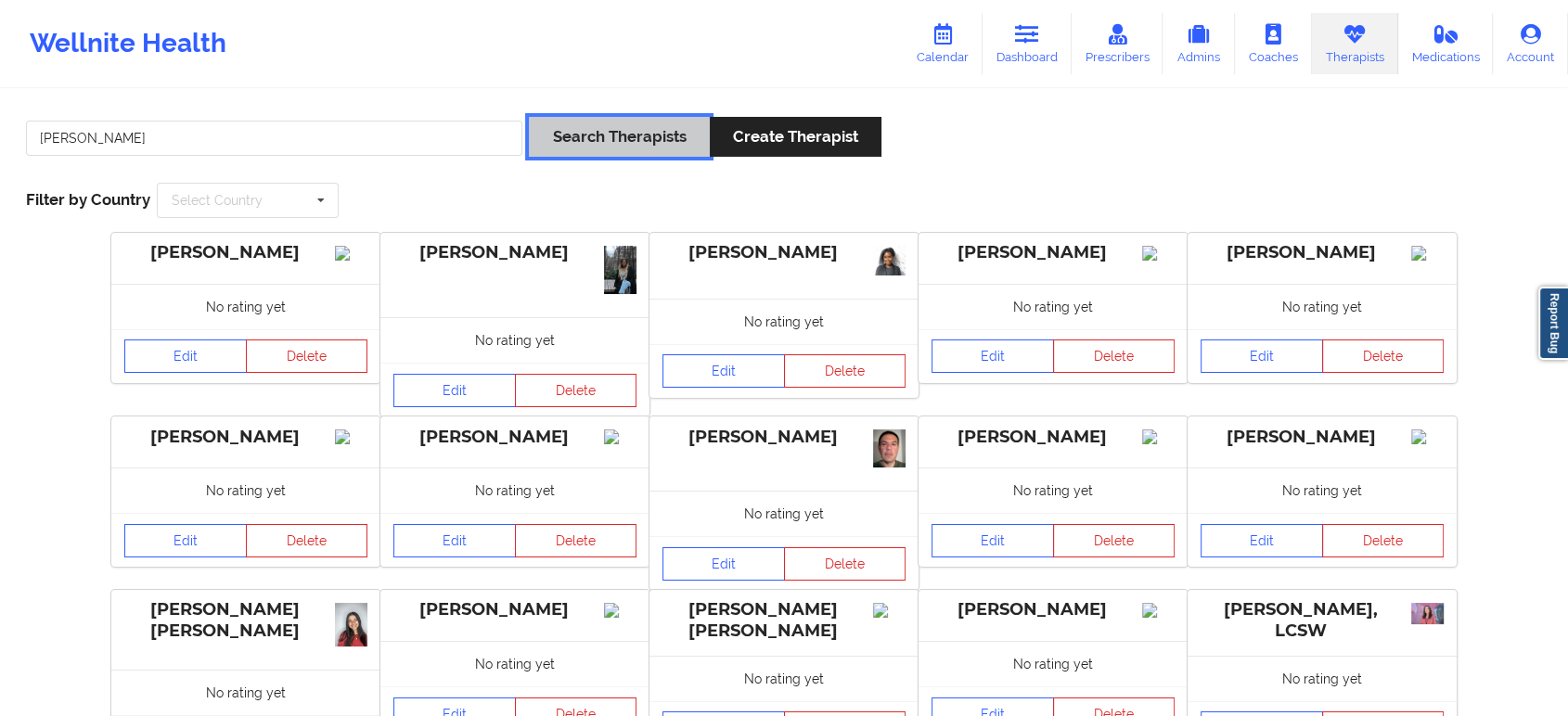
click at [580, 146] on button "Search Therapists" at bounding box center [618, 136] width 180 height 40
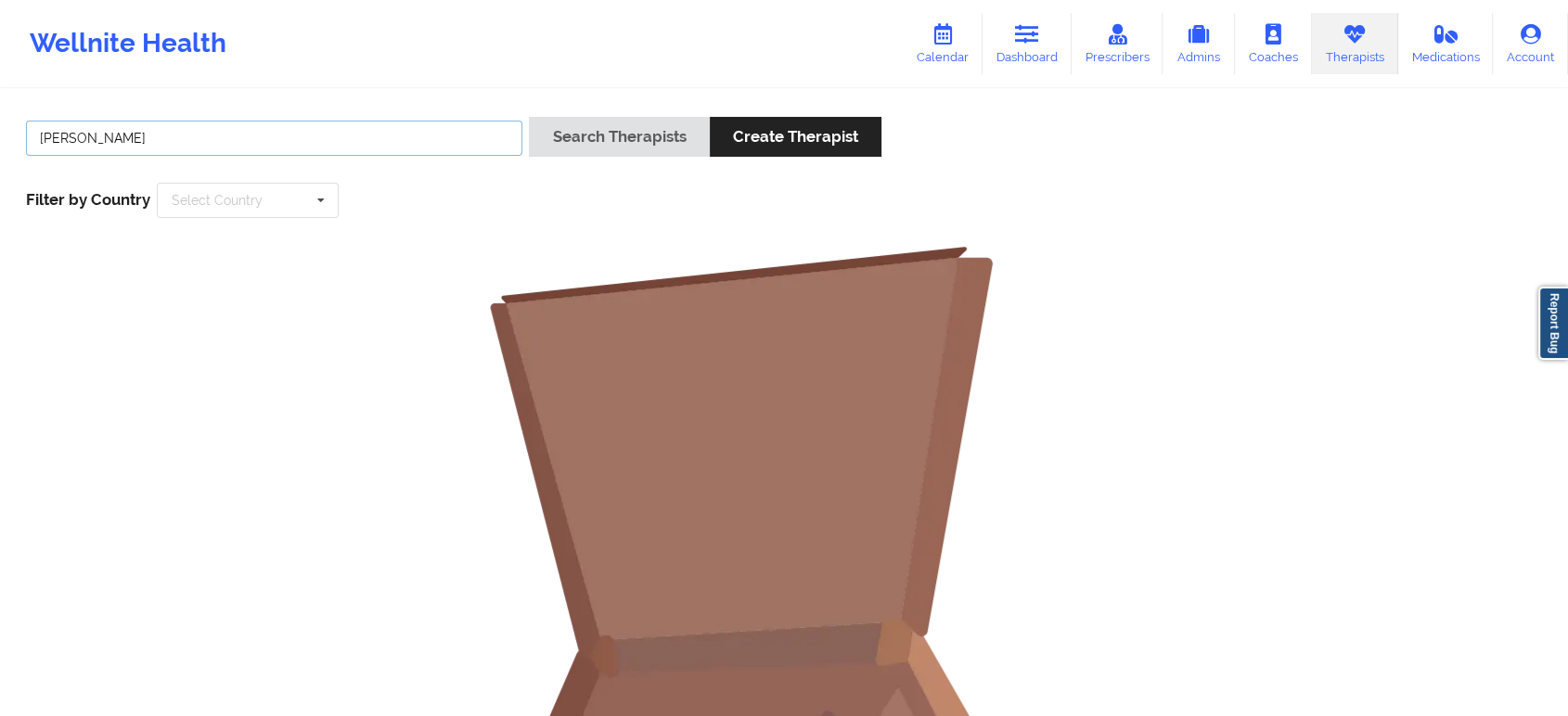
click at [119, 133] on input "[PERSON_NAME]" at bounding box center [274, 138] width 497 height 35
click at [571, 138] on button "Search Therapists" at bounding box center [618, 136] width 180 height 40
click at [213, 144] on input "[PERSON_NAME]" at bounding box center [274, 138] width 497 height 35
type input "[PERSON_NAME]"
click at [639, 130] on button "Search Therapists" at bounding box center [618, 136] width 180 height 40
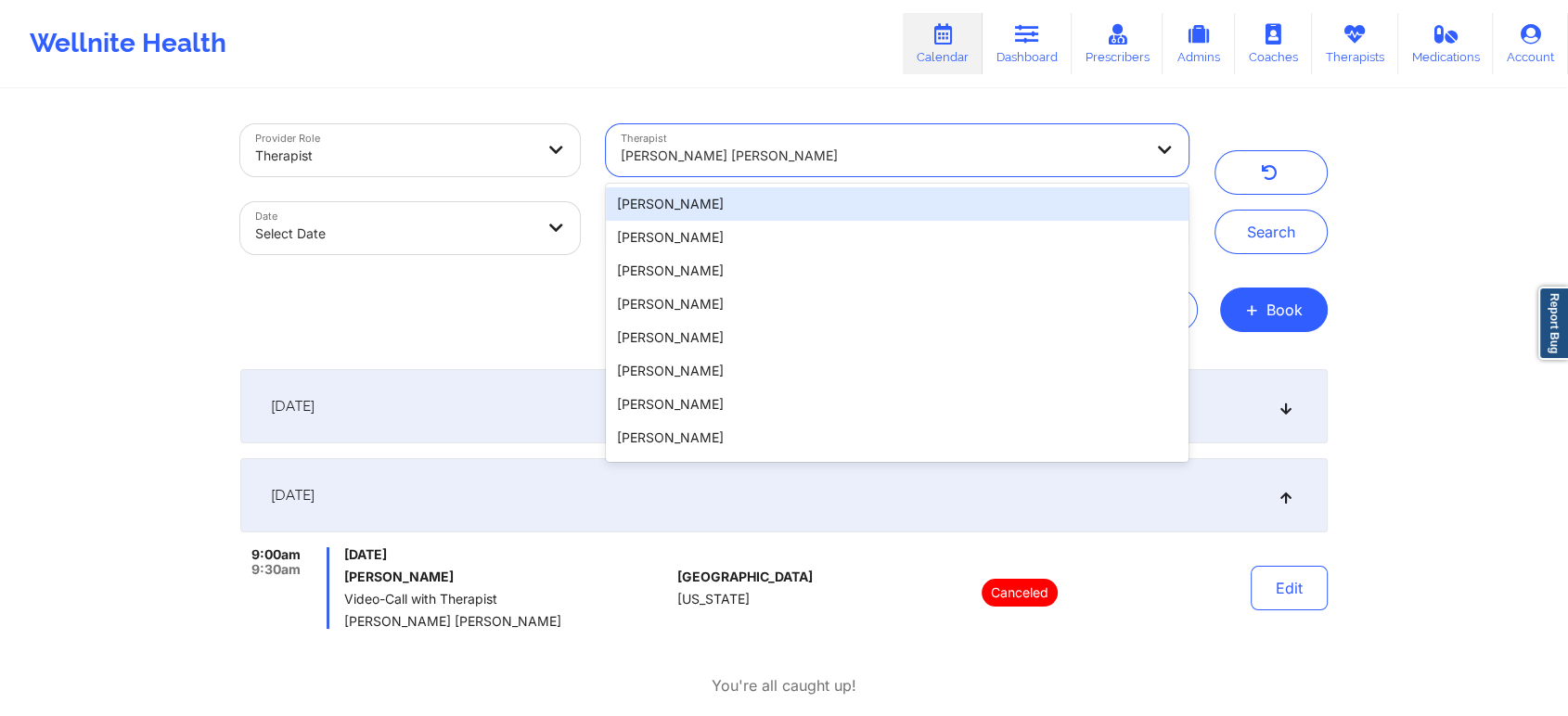
click at [816, 162] on div at bounding box center [882, 156] width 523 height 22
paste input "Mashonda Waddell -"
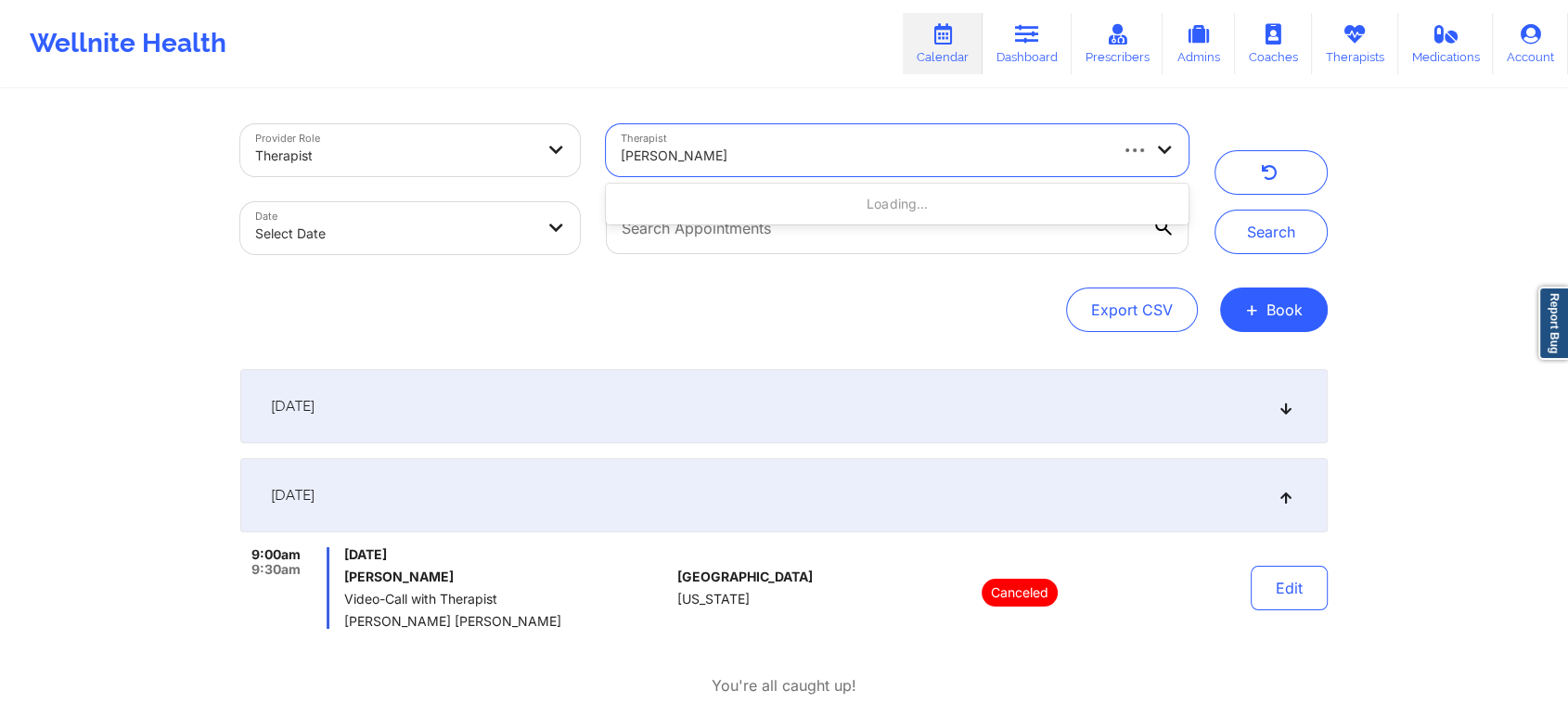
type input "Mashonda Waddell"
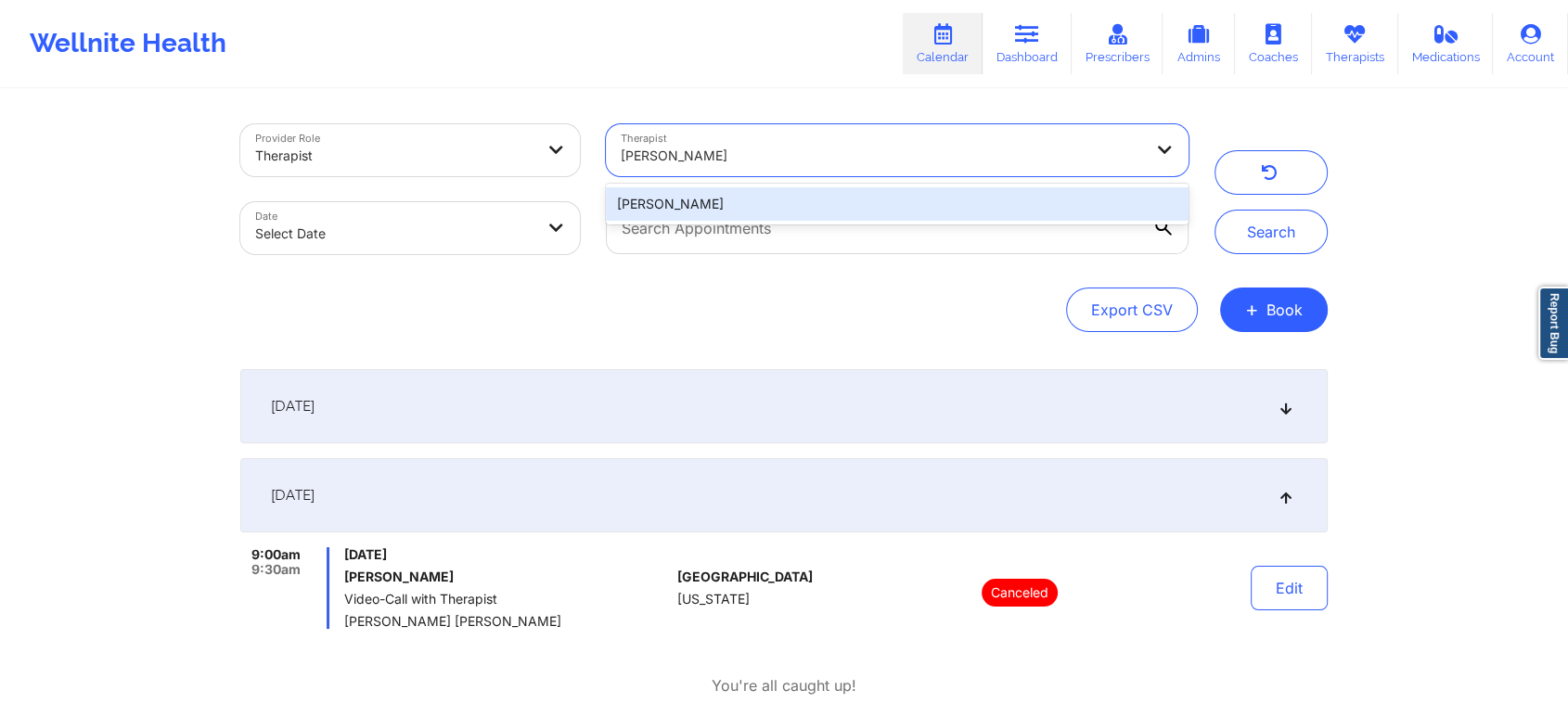
click at [789, 201] on div "Mashonda Waddell" at bounding box center [897, 204] width 583 height 34
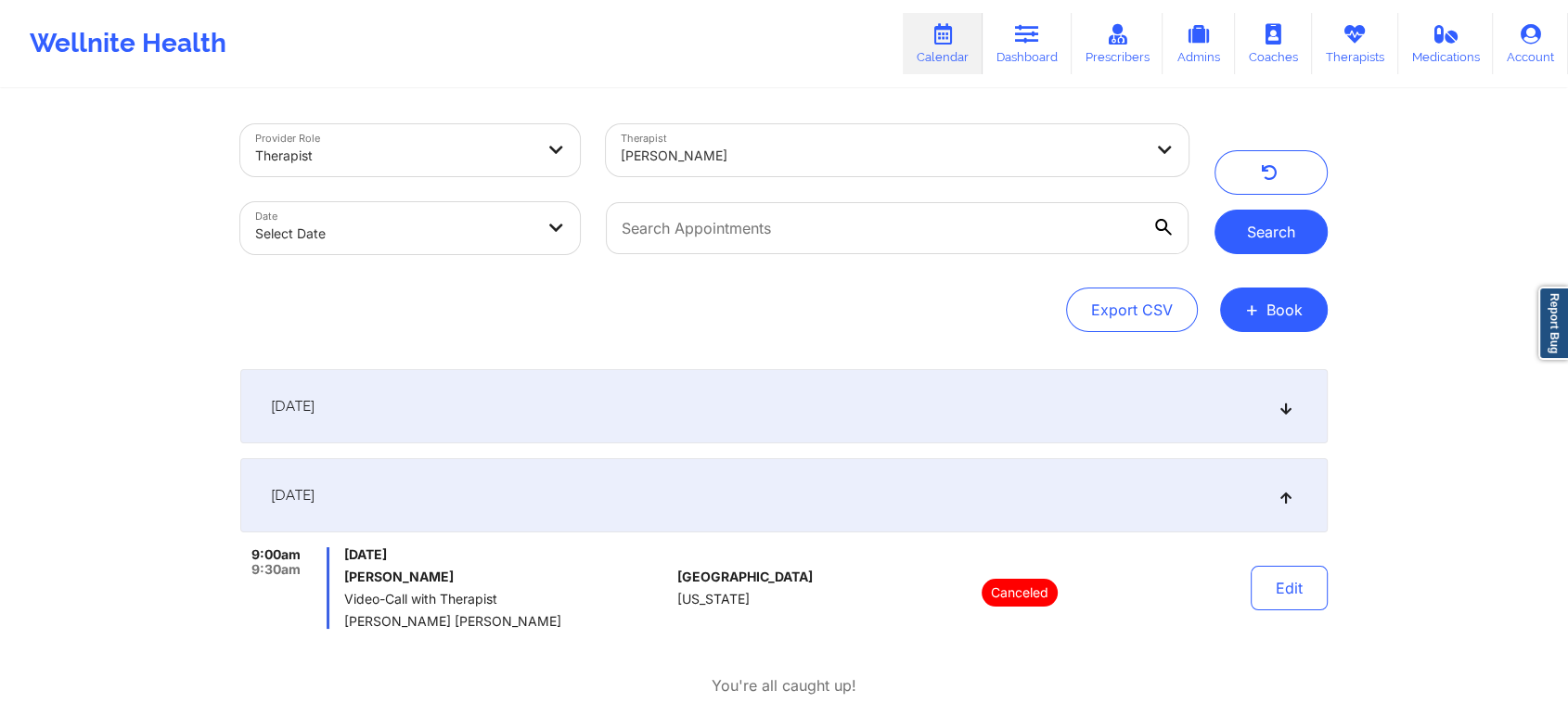
click at [1278, 238] on button "Search" at bounding box center [1271, 232] width 113 height 45
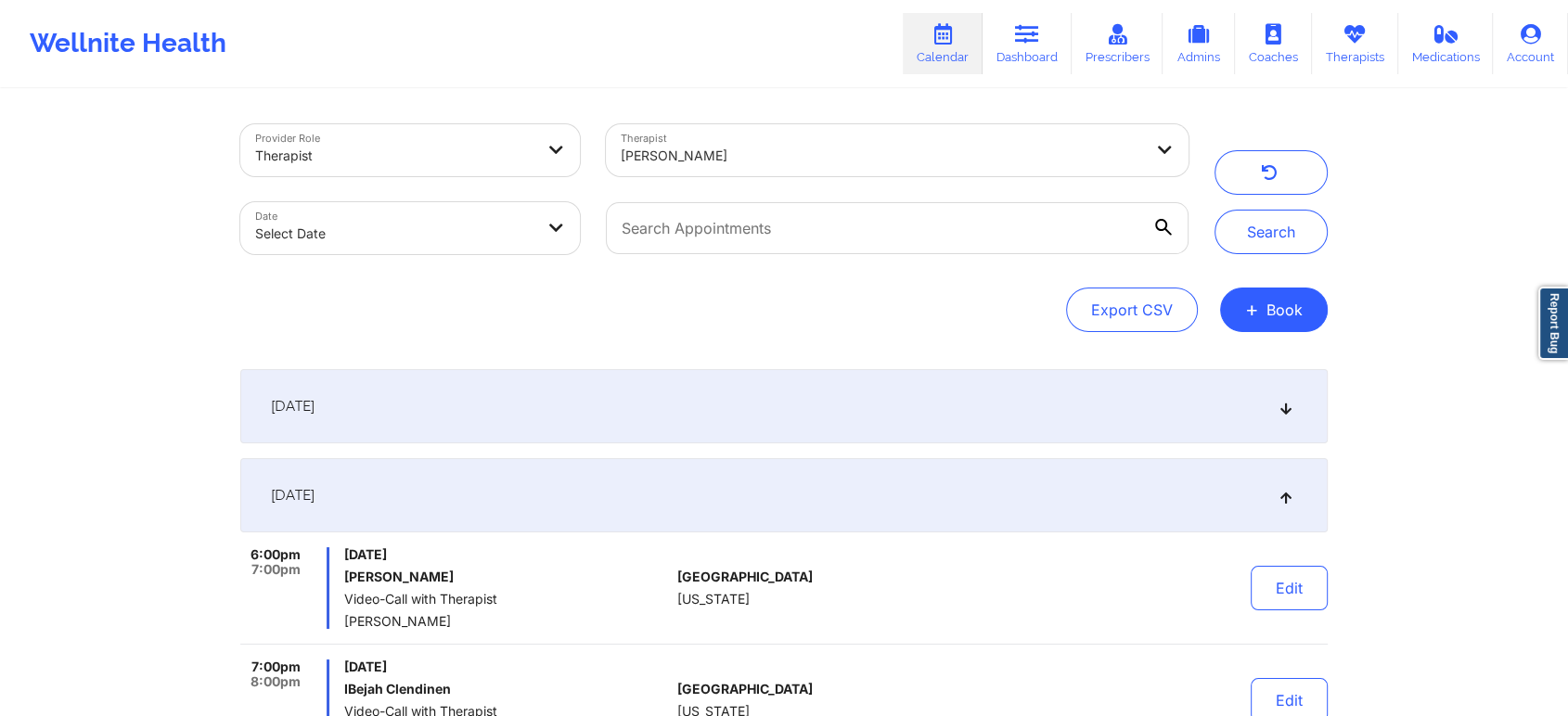
click at [1291, 401] on icon at bounding box center [1286, 405] width 15 height 13
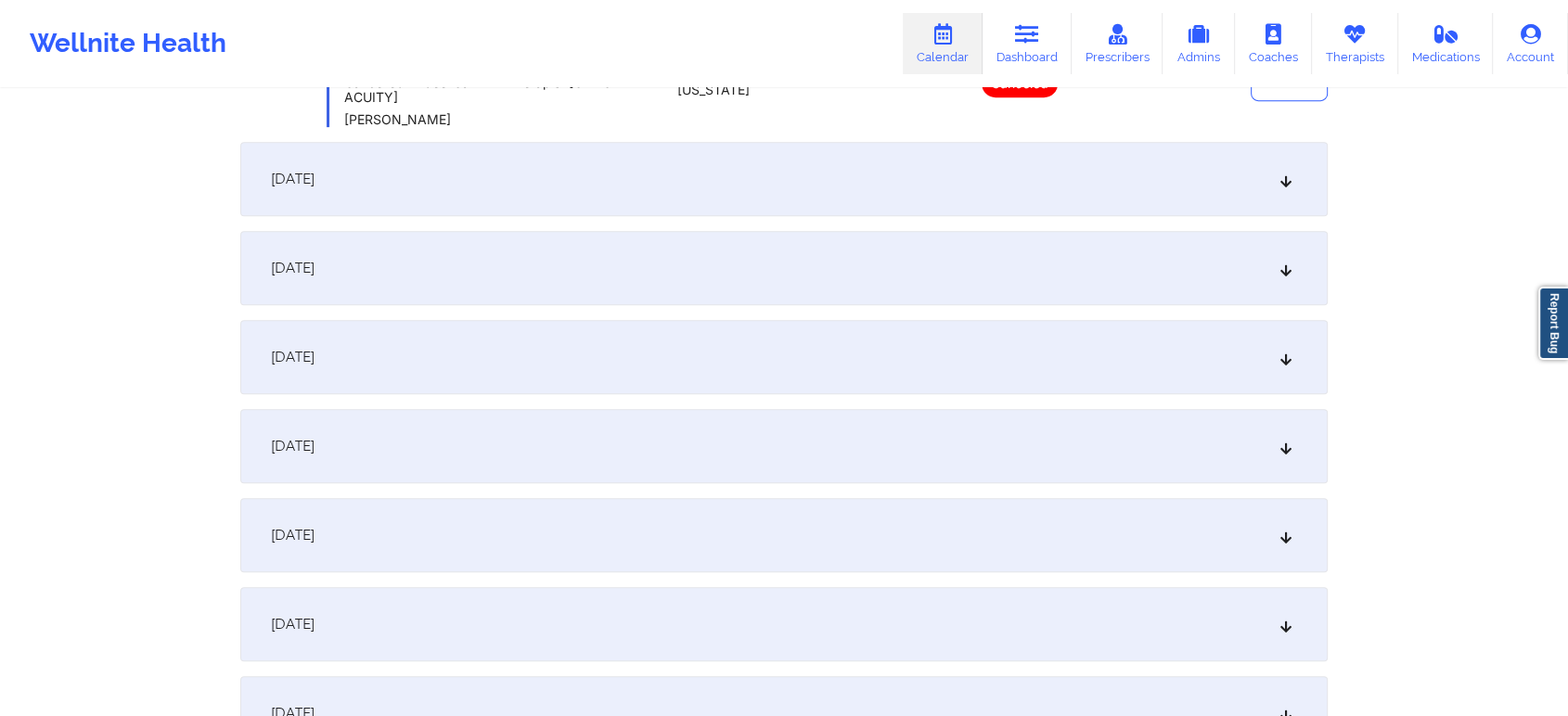
scroll to position [823, 0]
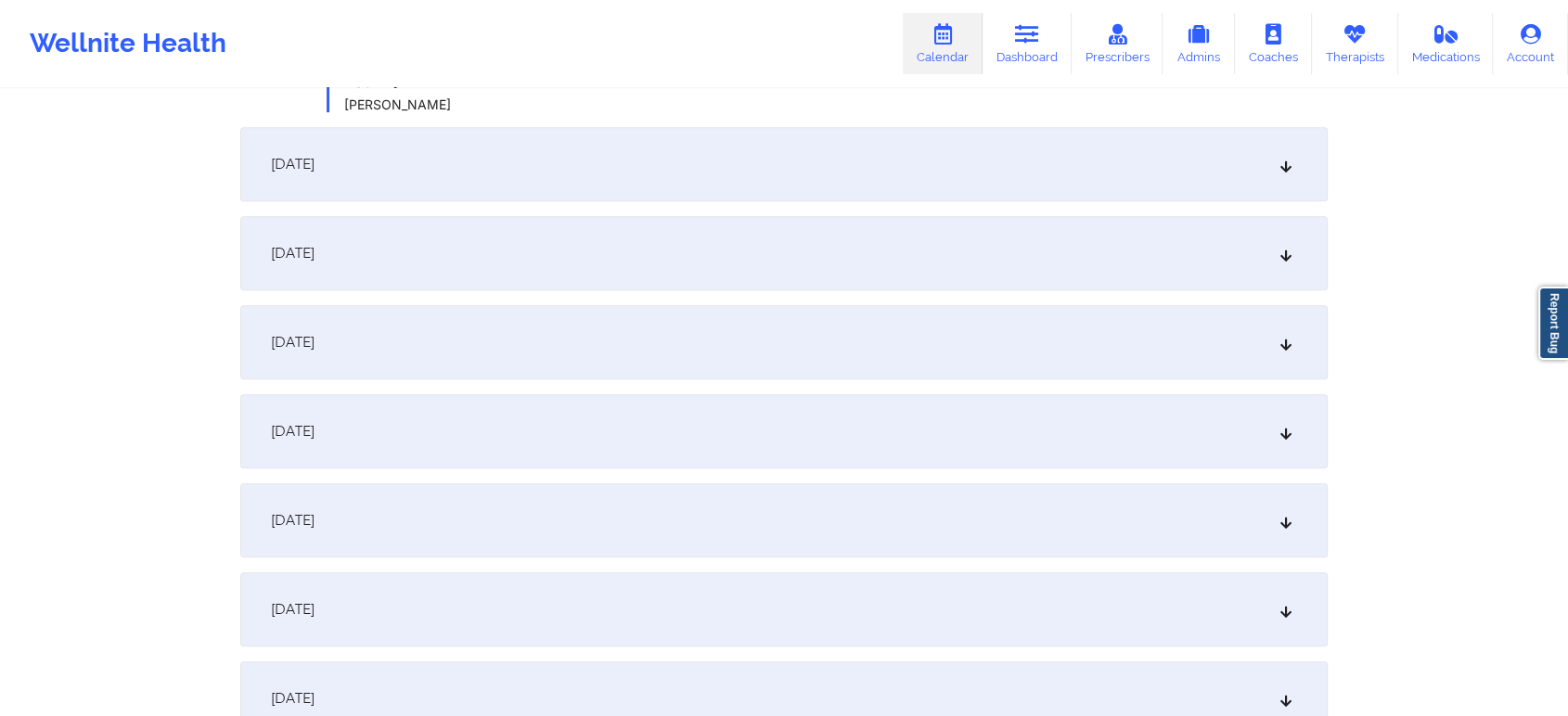
click at [1280, 165] on icon at bounding box center [1286, 164] width 15 height 13
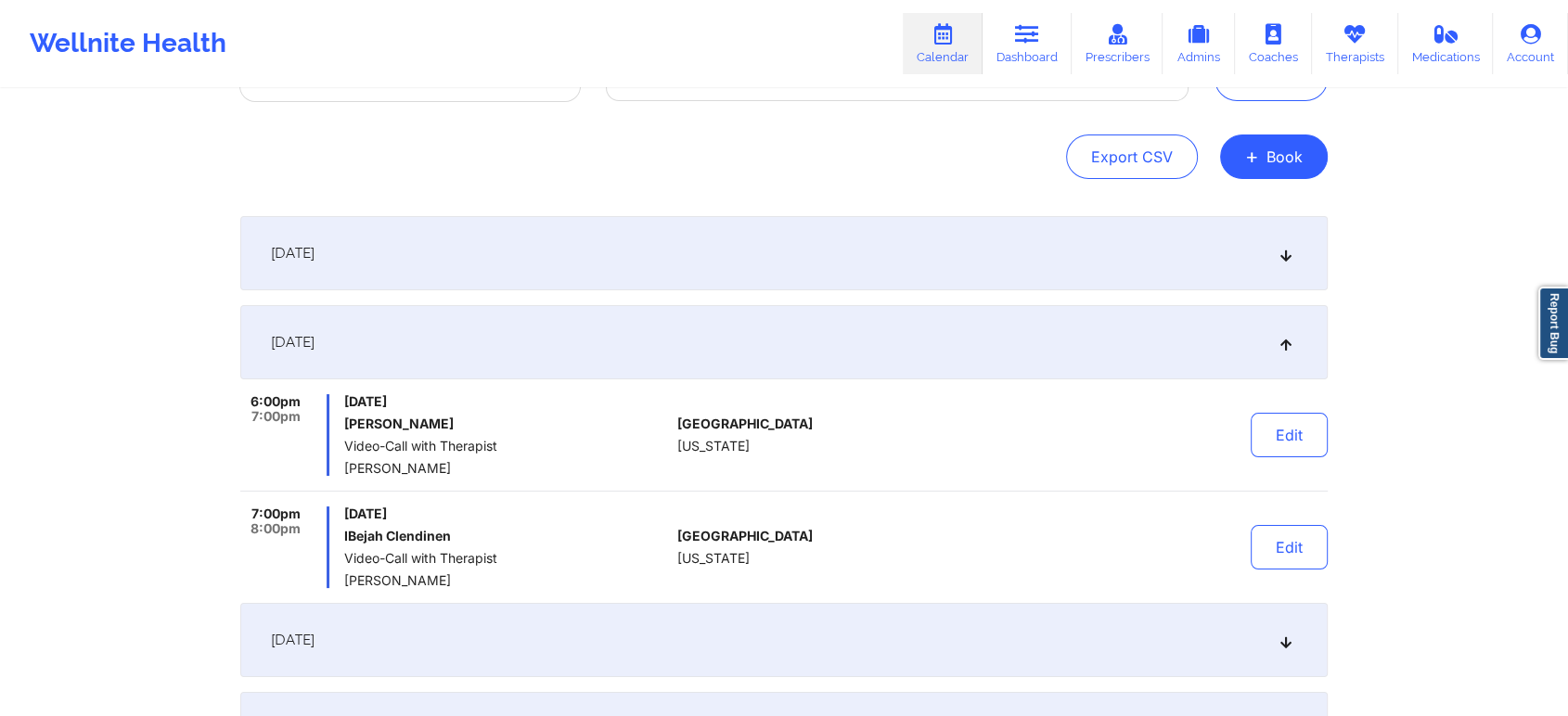
scroll to position [103, 0]
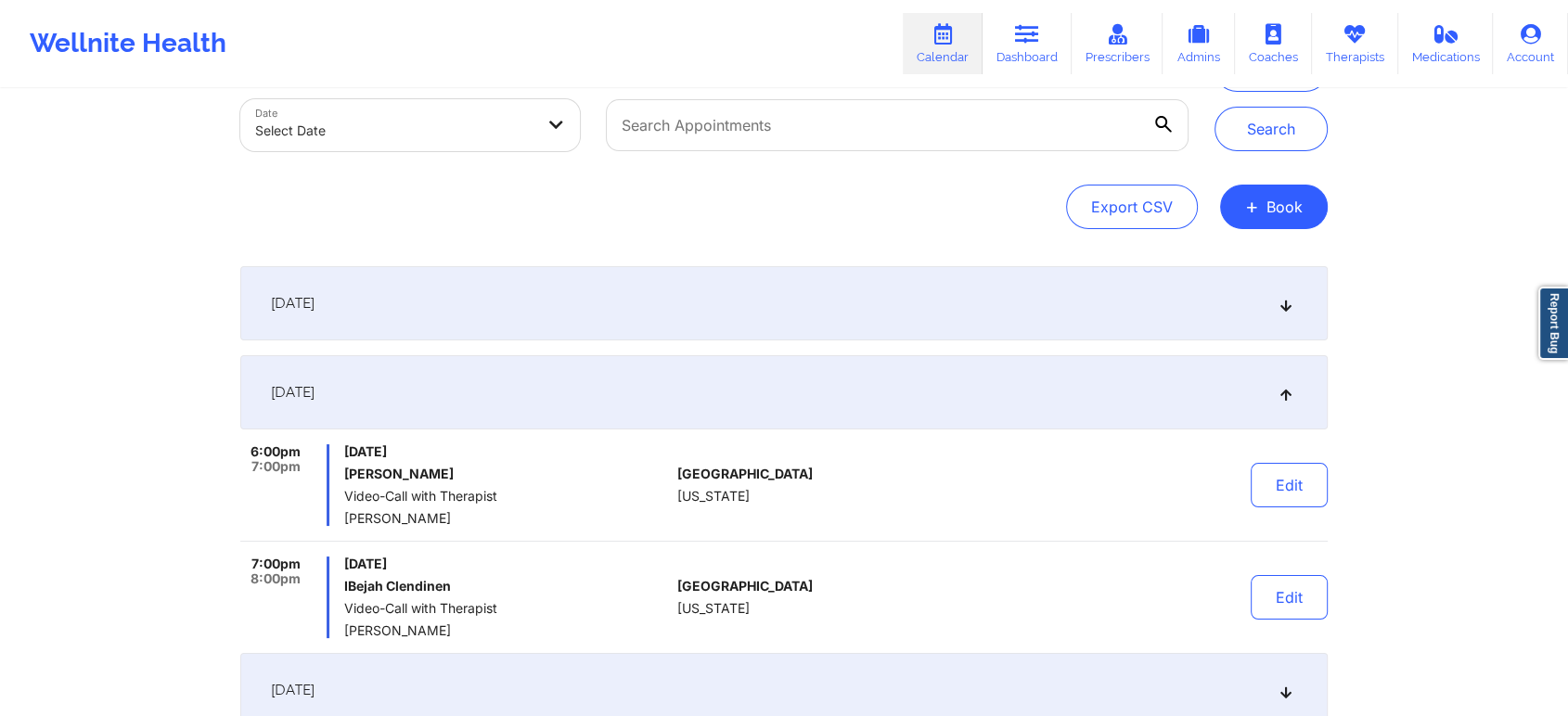
click at [1287, 299] on icon at bounding box center [1286, 303] width 15 height 13
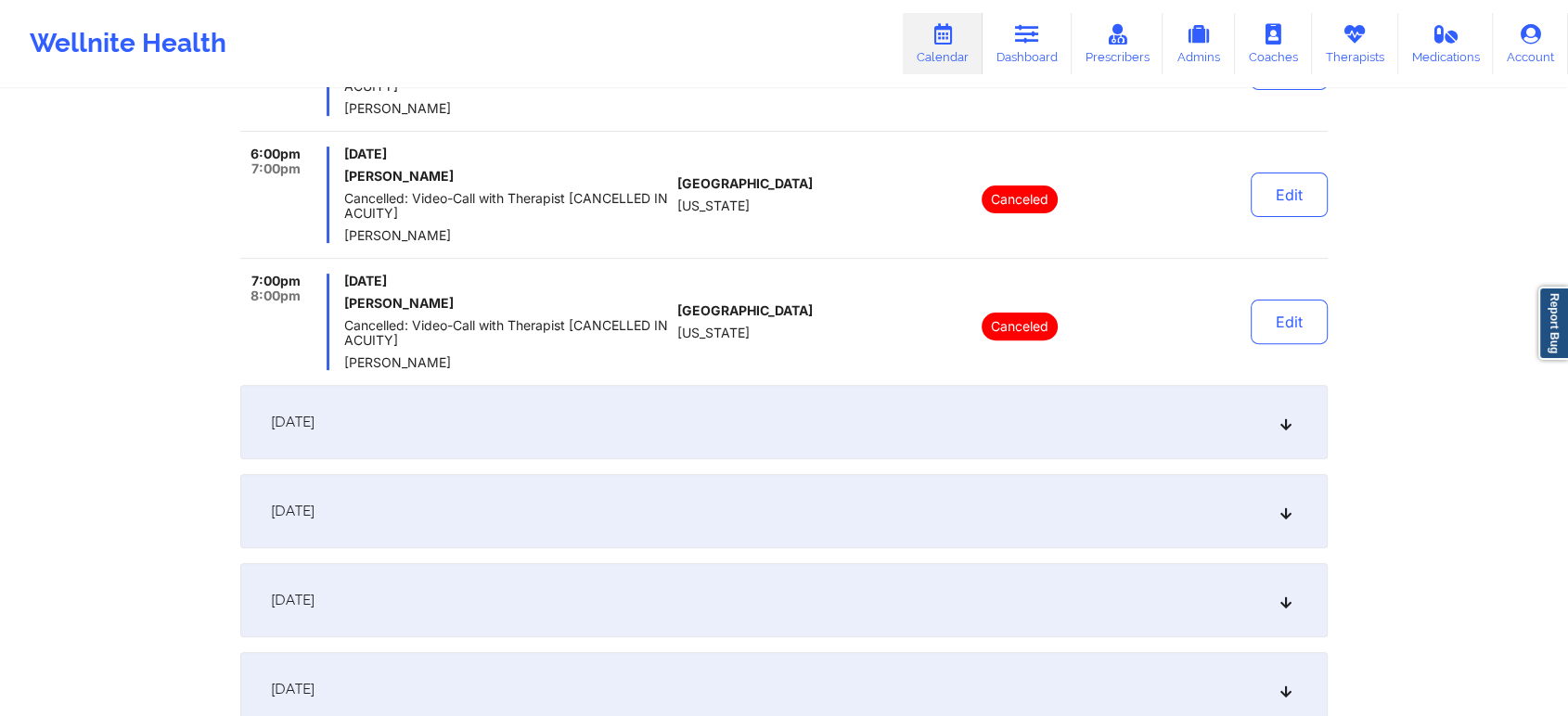
scroll to position [617, 0]
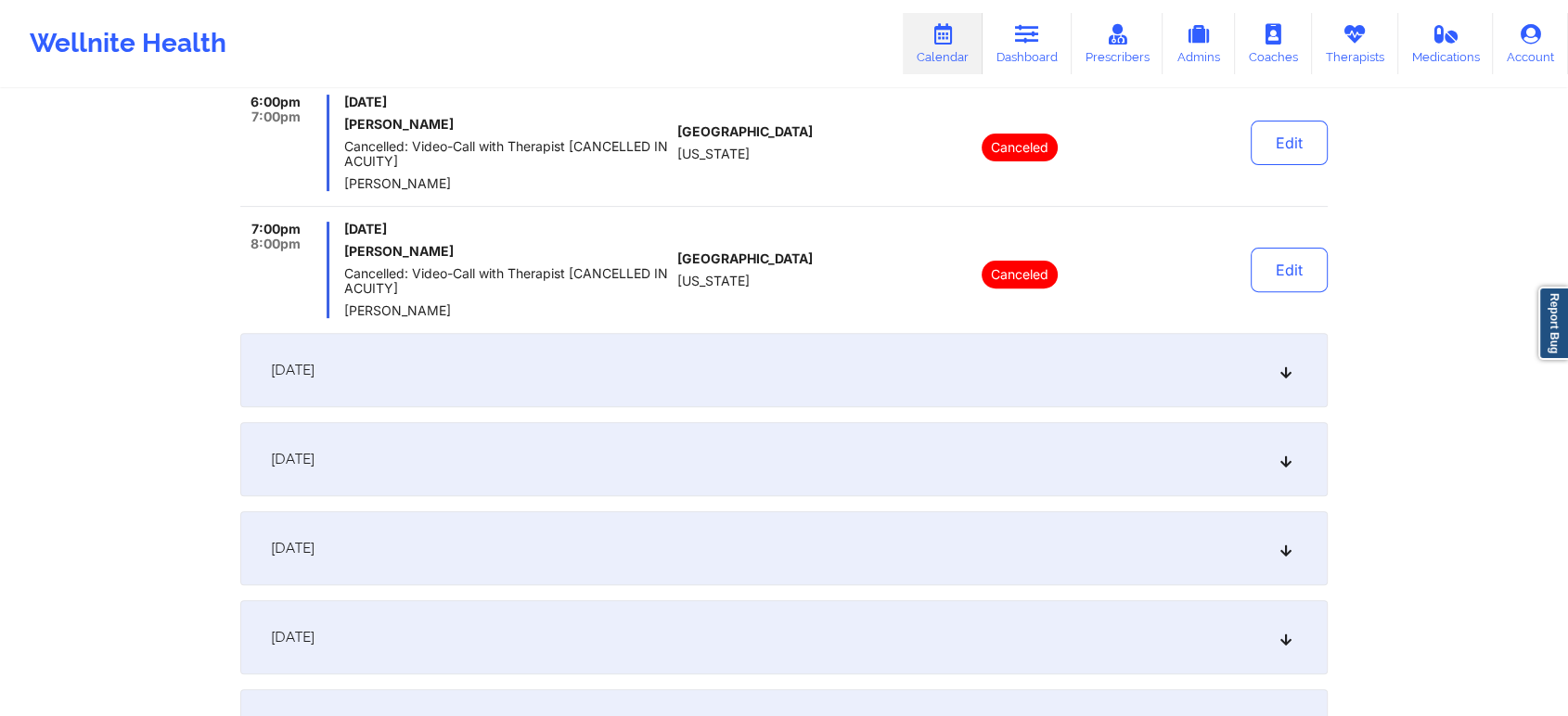
click at [1280, 369] on icon at bounding box center [1286, 370] width 15 height 13
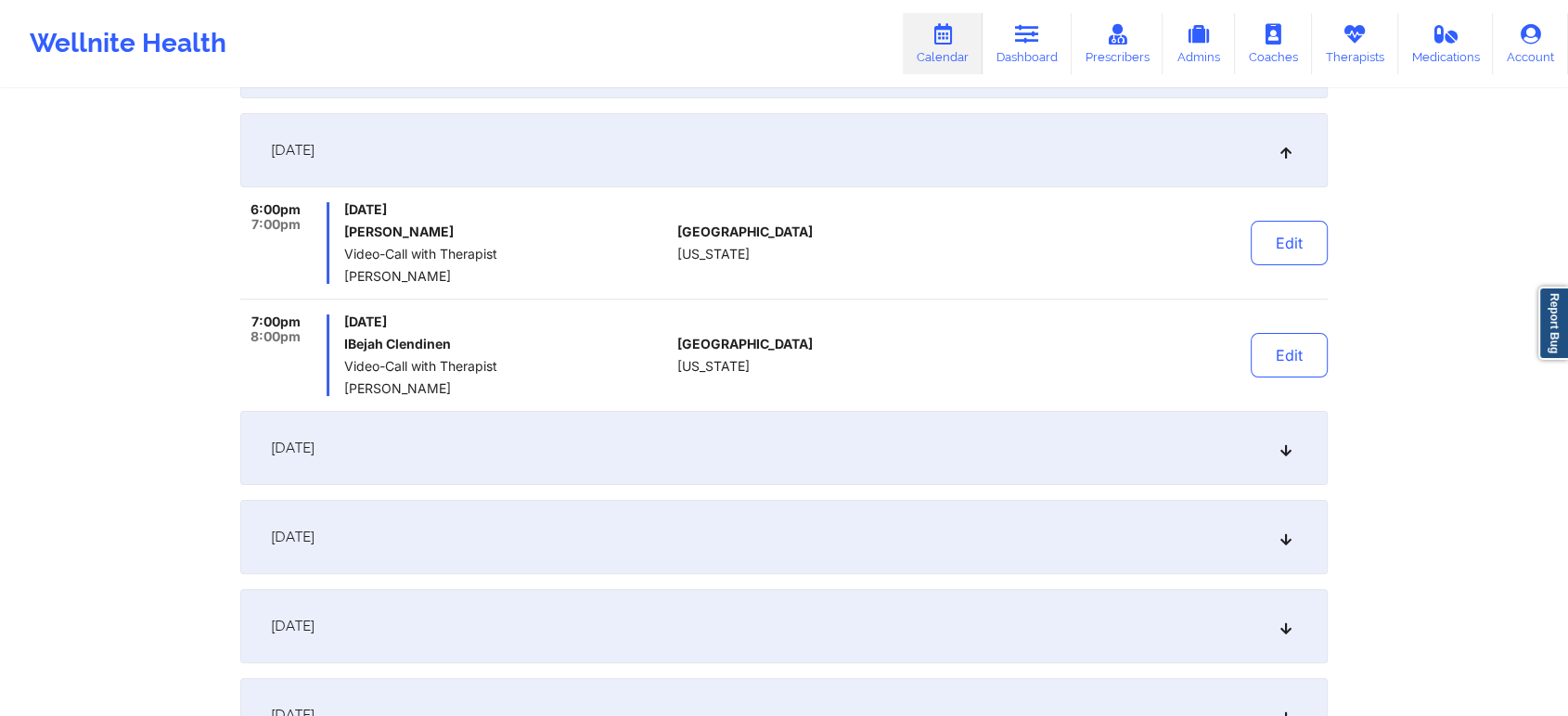
scroll to position [309, 0]
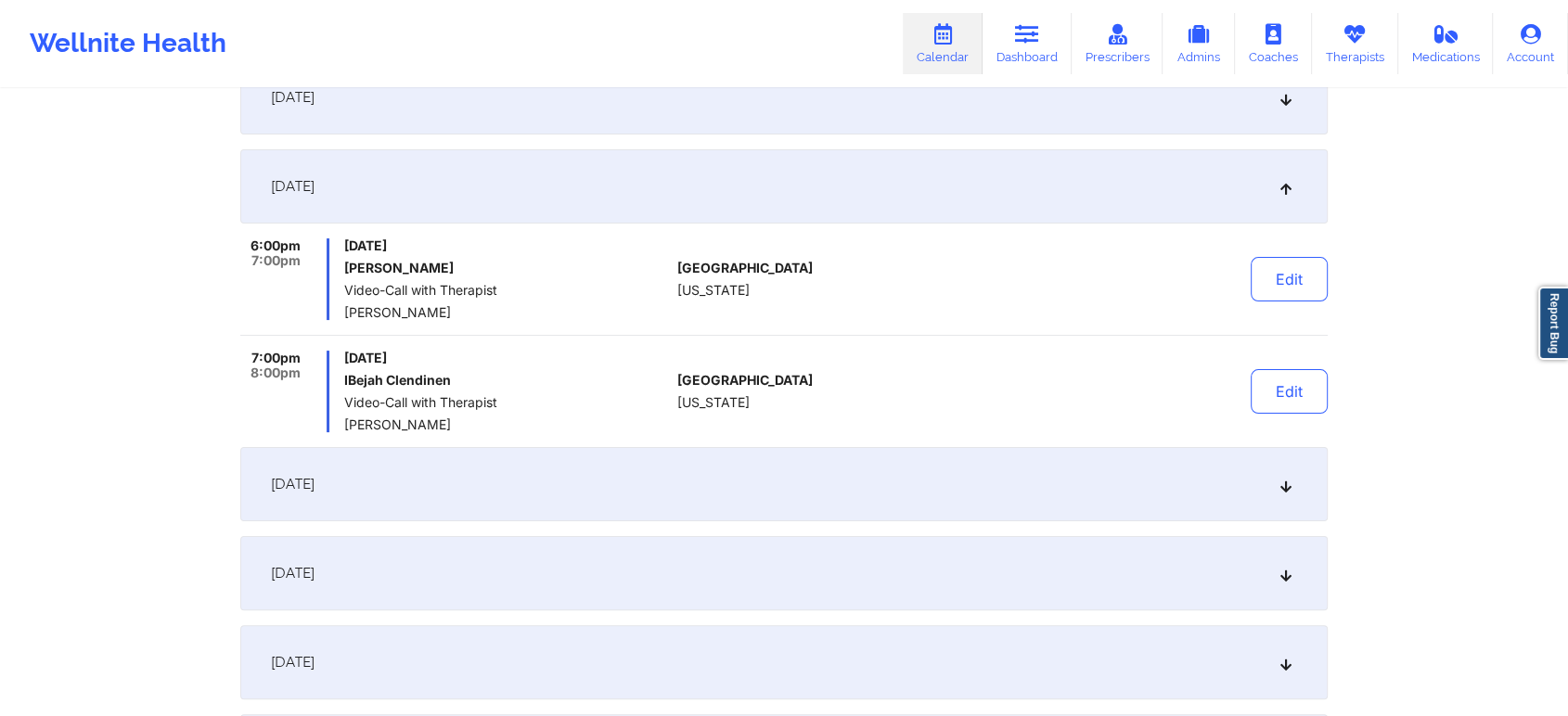
click at [1281, 487] on icon at bounding box center [1286, 484] width 15 height 13
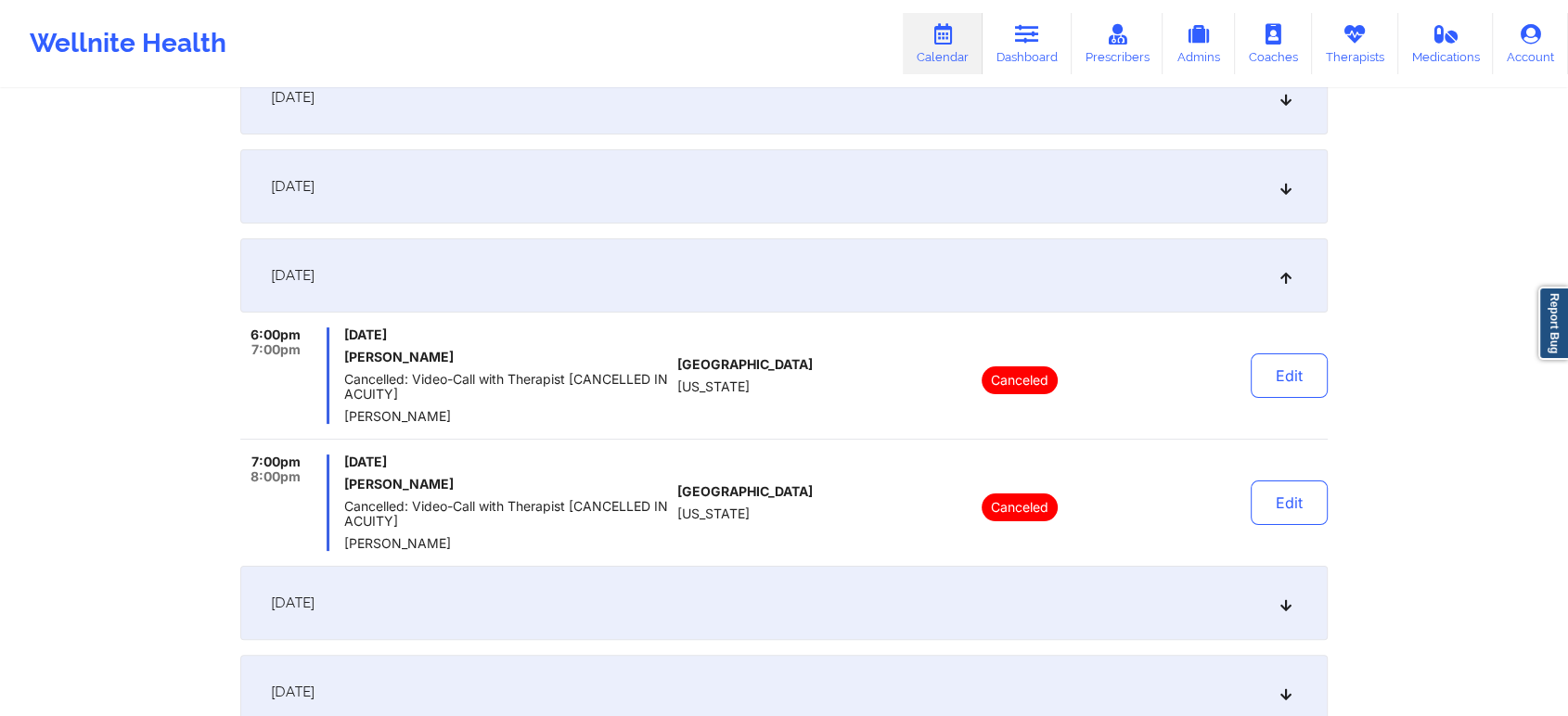
click at [1288, 276] on icon at bounding box center [1286, 275] width 15 height 13
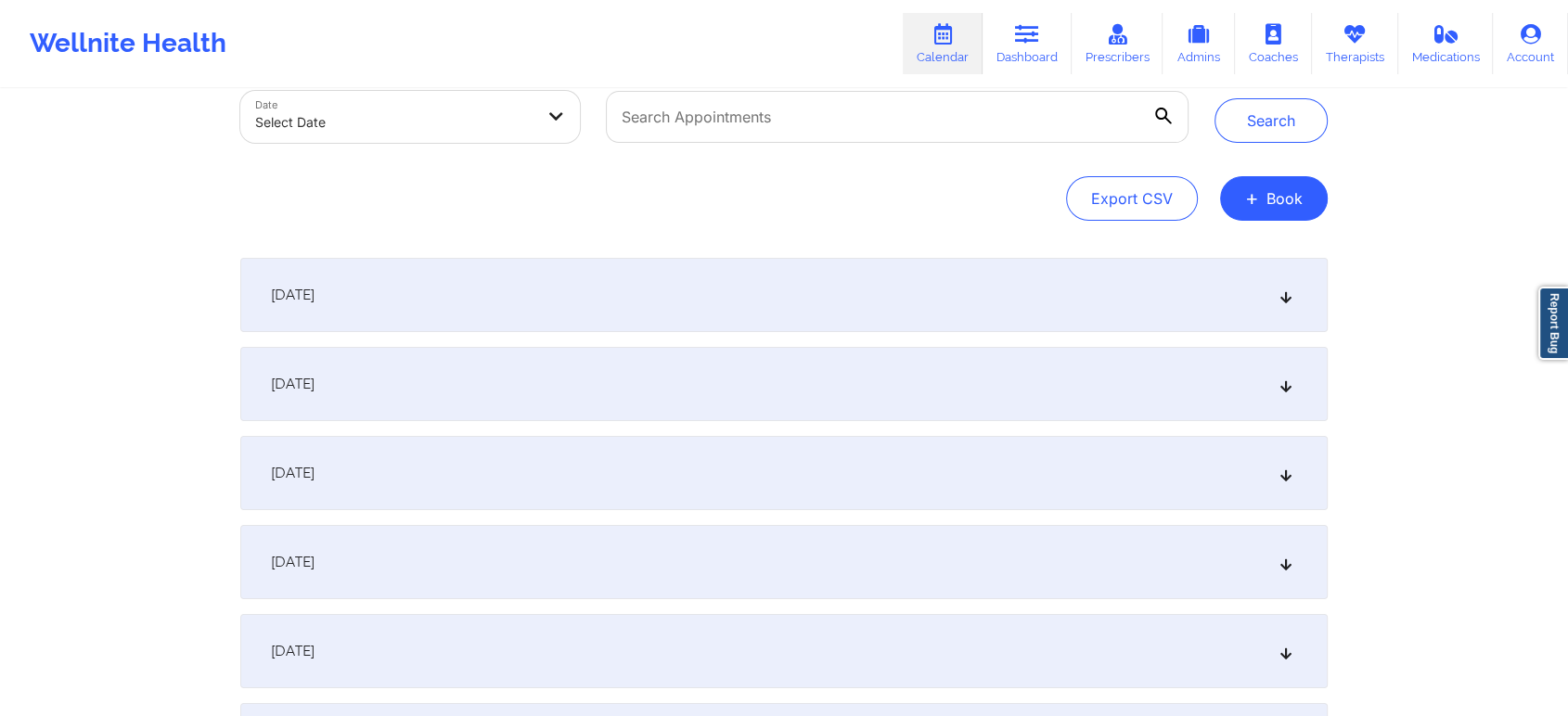
scroll to position [0, 0]
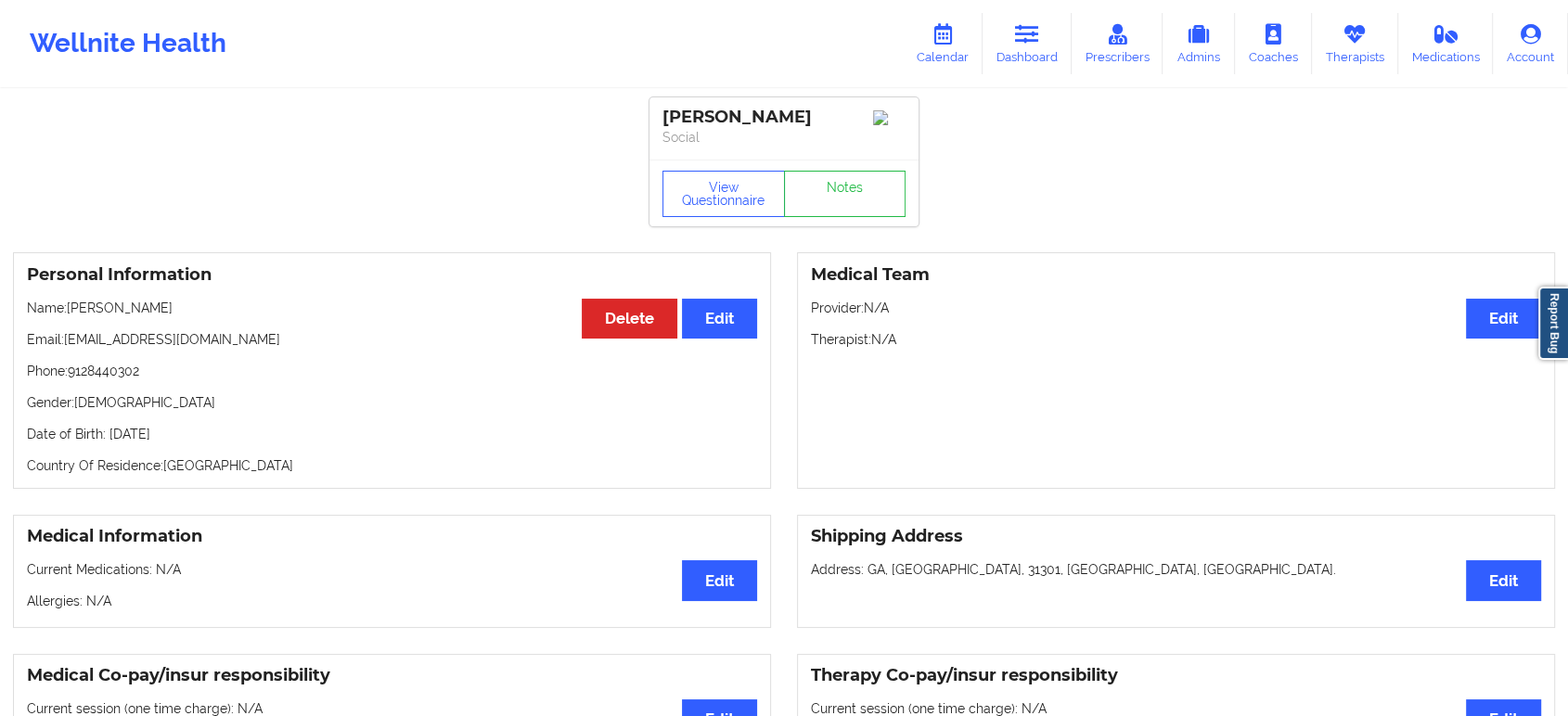
drag, startPoint x: 1017, startPoint y: 61, endPoint x: 969, endPoint y: 86, distance: 54.1
click at [1017, 61] on link "Dashboard" at bounding box center [1027, 43] width 89 height 61
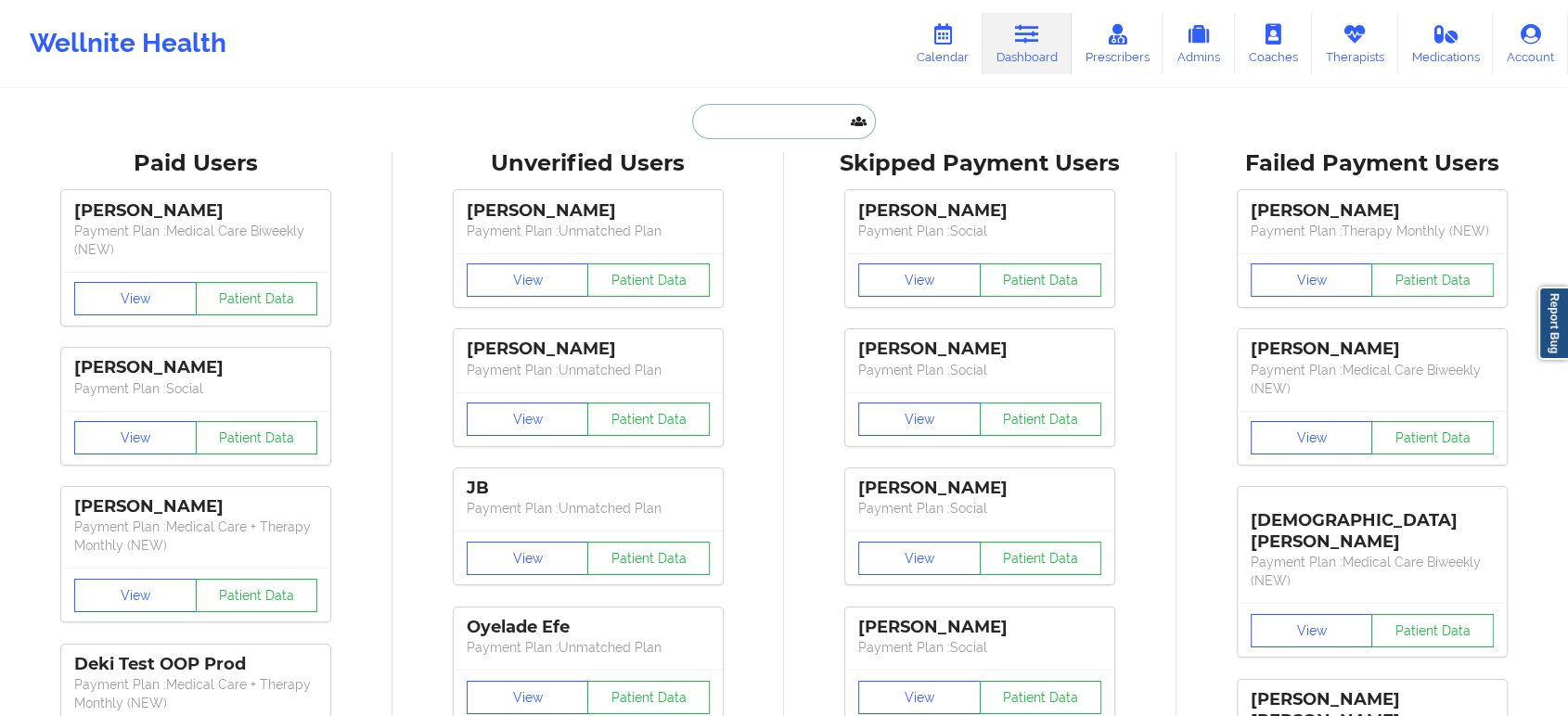
click at [751, 119] on input "text" at bounding box center [784, 121] width 184 height 35
paste input "[PERSON_NAME]"
type input "[PERSON_NAME]"
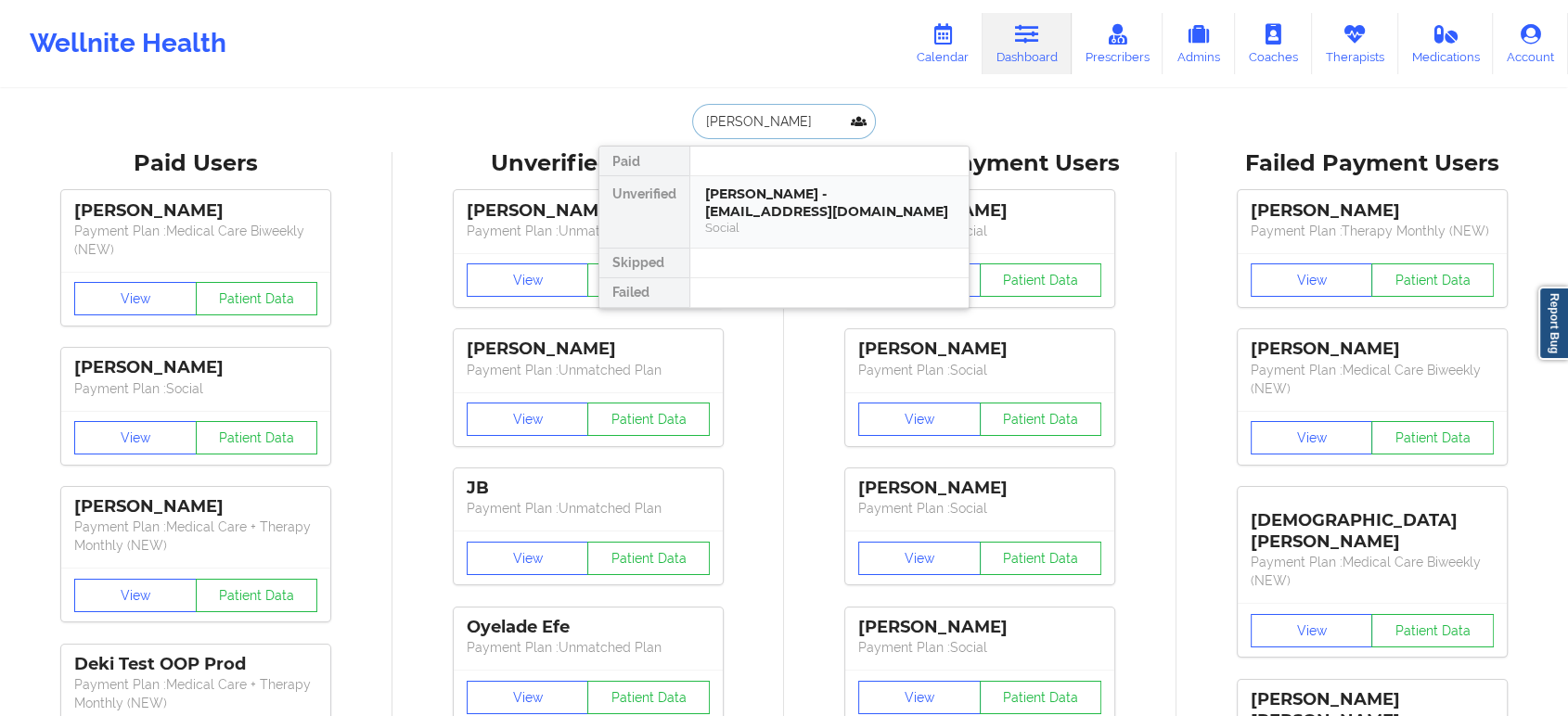
click at [815, 196] on div "[PERSON_NAME] - [EMAIL_ADDRESS][DOMAIN_NAME]" at bounding box center [829, 202] width 249 height 34
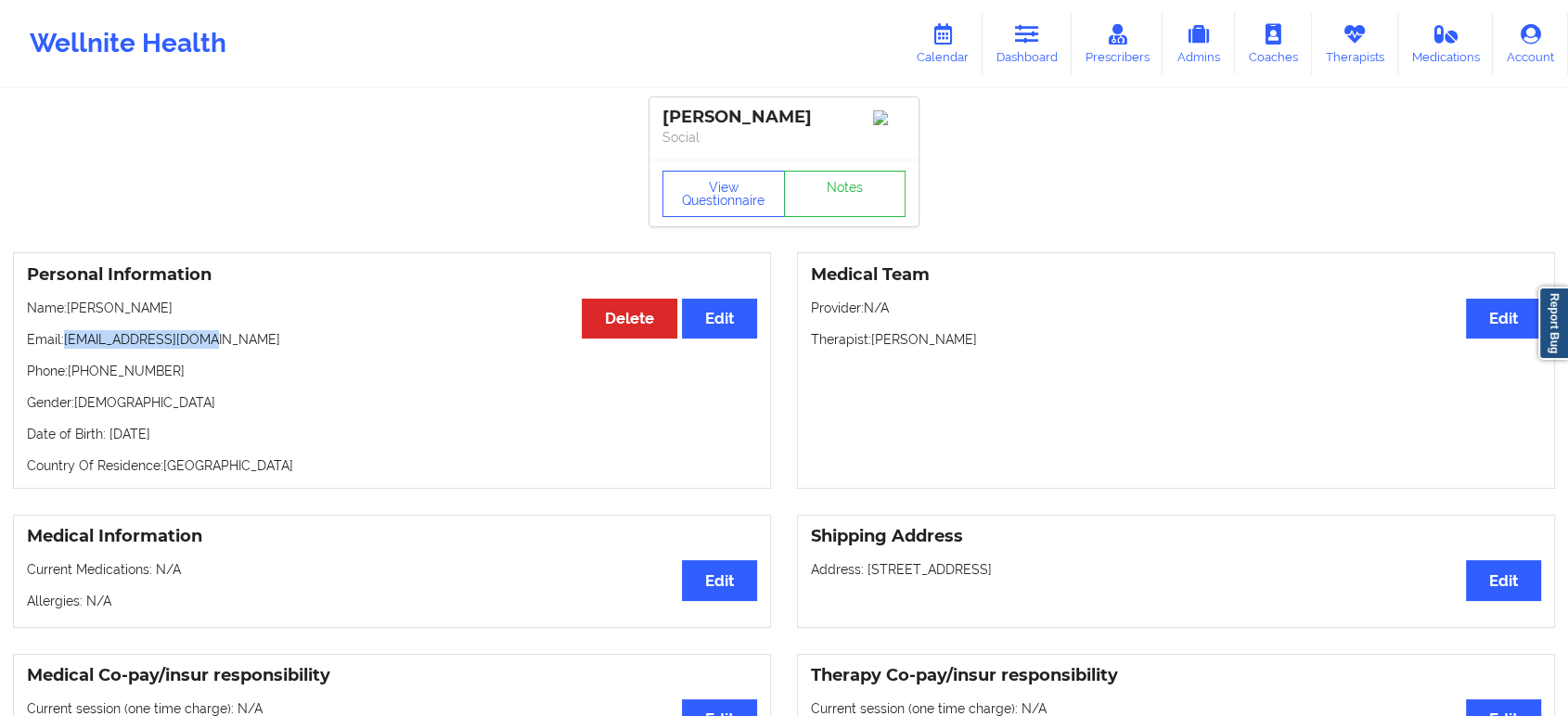
drag, startPoint x: 221, startPoint y: 342, endPoint x: 67, endPoint y: 344, distance: 154.0
click at [67, 344] on p "Email: [EMAIL_ADDRESS][DOMAIN_NAME]" at bounding box center [392, 339] width 730 height 18
copy p "[EMAIL_ADDRESS][DOMAIN_NAME]"
